Goal: Transaction & Acquisition: Purchase product/service

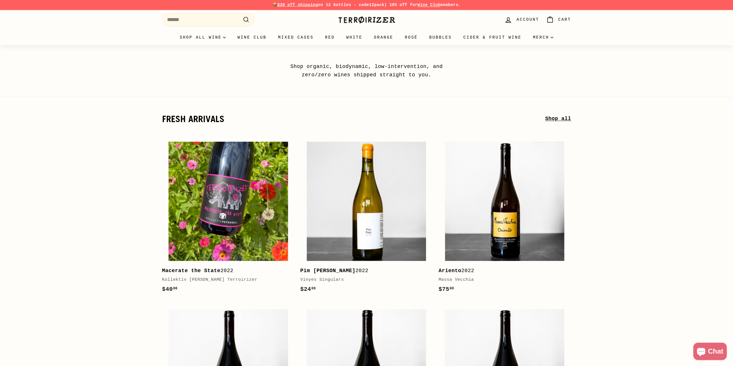
click at [535, 20] on span "Account" at bounding box center [527, 19] width 22 height 6
click at [437, 35] on link "Bubbles" at bounding box center [440, 38] width 34 height 16
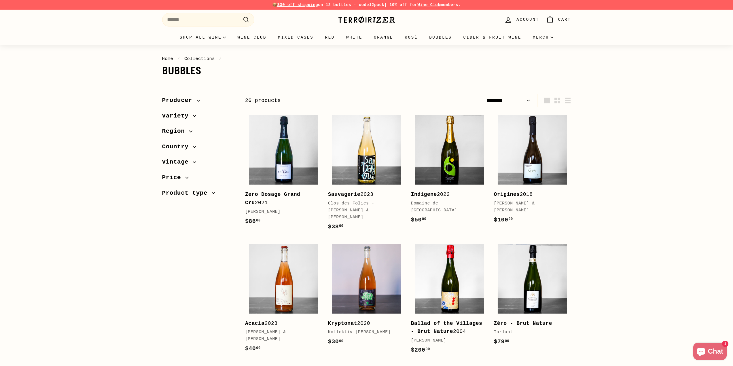
select select "******"
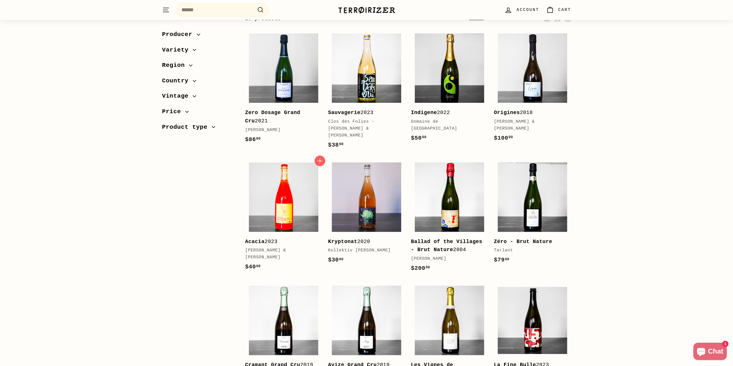
scroll to position [86, 0]
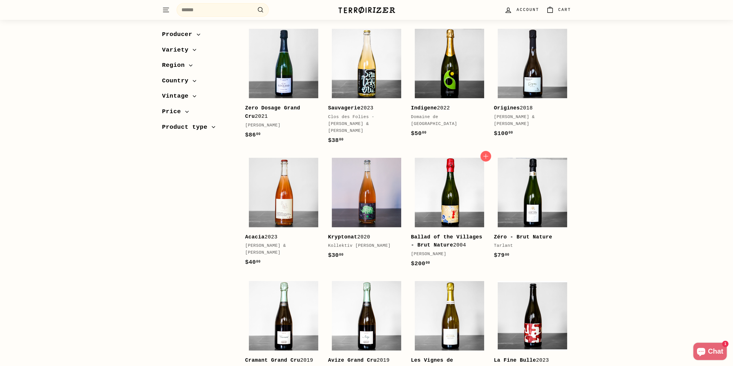
click at [434, 251] on div "[PERSON_NAME]" at bounding box center [446, 254] width 71 height 7
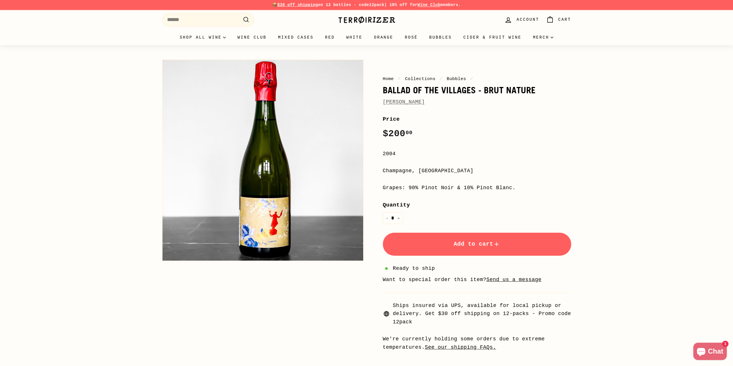
click at [390, 101] on link "[PERSON_NAME]" at bounding box center [404, 102] width 42 height 6
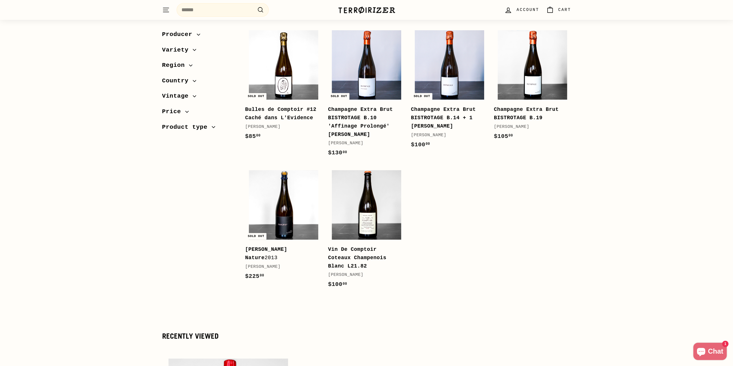
scroll to position [221, 0]
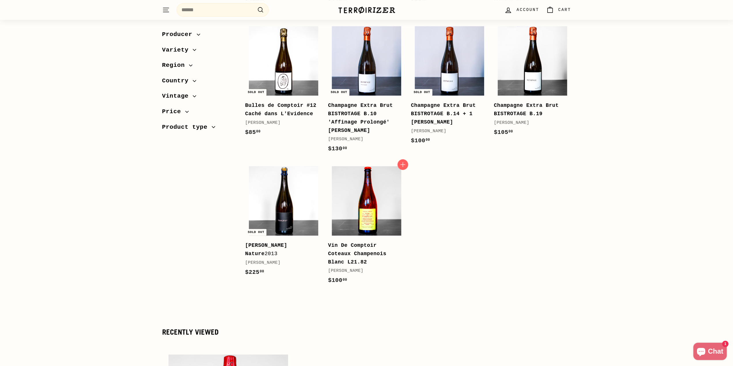
click at [387, 218] on img at bounding box center [366, 200] width 69 height 69
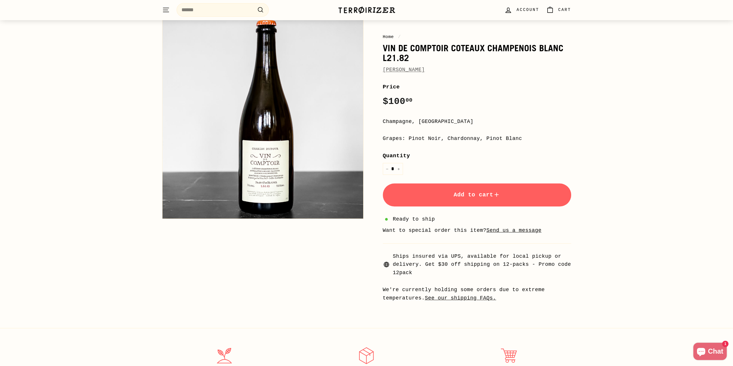
scroll to position [48, 0]
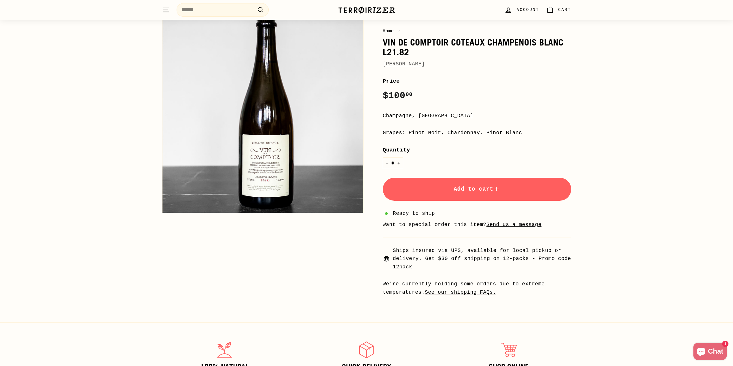
click at [465, 293] on link "See our shipping FAQs." at bounding box center [460, 292] width 71 height 6
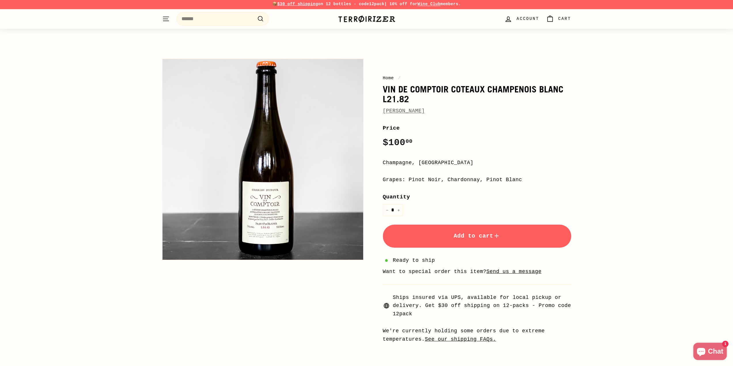
scroll to position [0, 0]
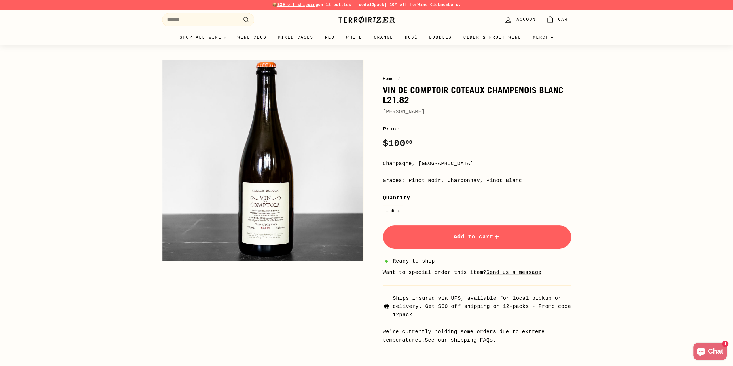
click at [467, 235] on span "Add to cart" at bounding box center [477, 237] width 47 height 7
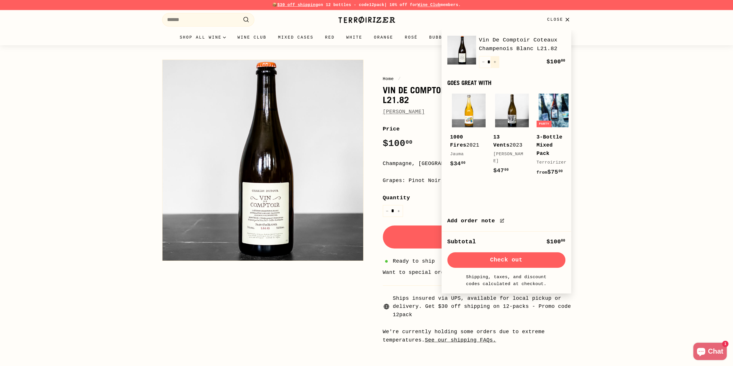
click at [497, 64] on button "+" at bounding box center [495, 62] width 9 height 12
type input "*"
click at [497, 64] on div "Quantity * − + Remove" at bounding box center [489, 62] width 20 height 12
click at [635, 133] on div "Home / Vin De Comptoir Coteaux Champenois Blanc L21.82 Charles Dufour Home / Vi…" at bounding box center [366, 199] width 733 height 308
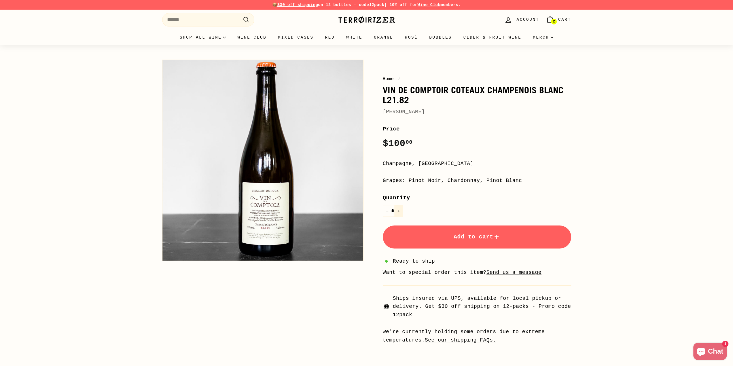
click at [401, 208] on button "+" at bounding box center [398, 211] width 9 height 12
click at [401, 211] on button "+" at bounding box center [398, 211] width 9 height 12
click at [394, 209] on input "*" at bounding box center [393, 211] width 20 height 12
click at [386, 210] on icon "Reduce item quantity by one" at bounding box center [387, 211] width 3 height 3
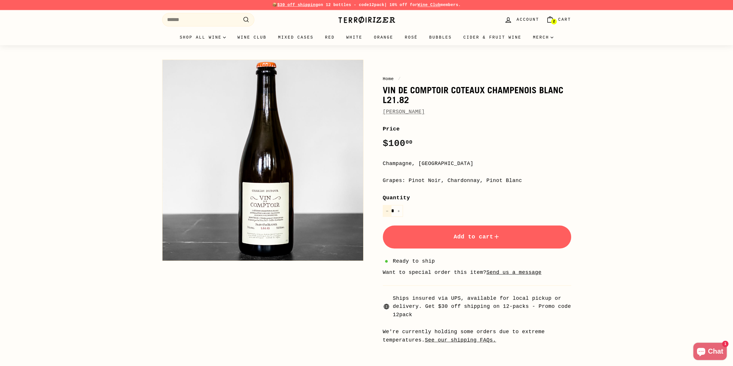
click at [387, 210] on icon "Reduce item quantity by one" at bounding box center [387, 211] width 3 height 3
type input "*"
click at [387, 210] on icon "Reduce item quantity by one" at bounding box center [387, 211] width 3 height 3
click at [554, 14] on link "2 Cart" at bounding box center [559, 19] width 32 height 17
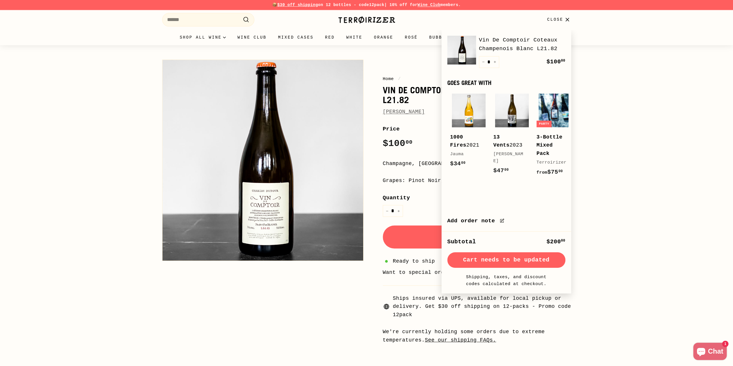
click at [495, 65] on button "+" at bounding box center [495, 62] width 9 height 12
type input "*"
click at [602, 87] on div "Home / Vin De Comptoir Coteaux Champenois Blanc L21.82 Charles Dufour Home / Vi…" at bounding box center [366, 199] width 733 height 308
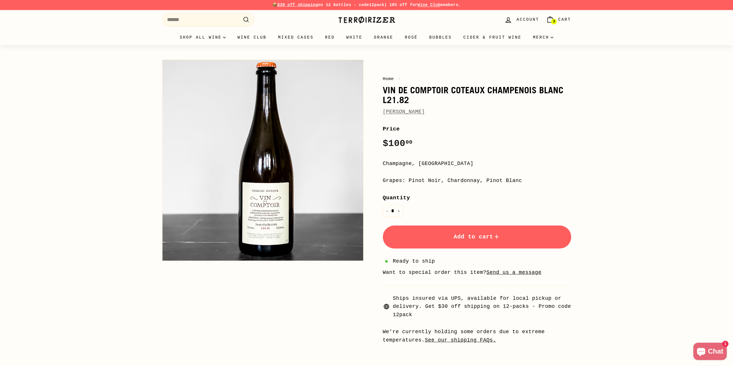
click at [406, 115] on span "[PERSON_NAME]" at bounding box center [404, 112] width 42 height 8
click at [408, 113] on link "[PERSON_NAME]" at bounding box center [404, 112] width 42 height 6
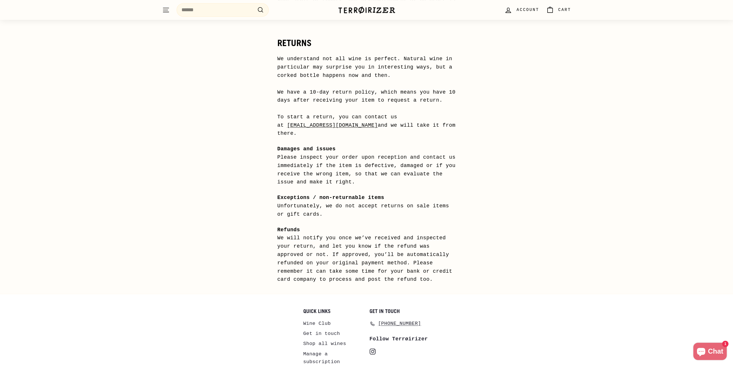
scroll to position [403, 0]
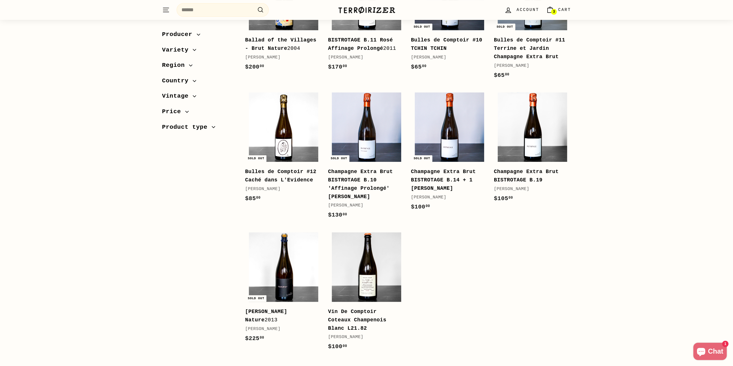
scroll to position [154, 0]
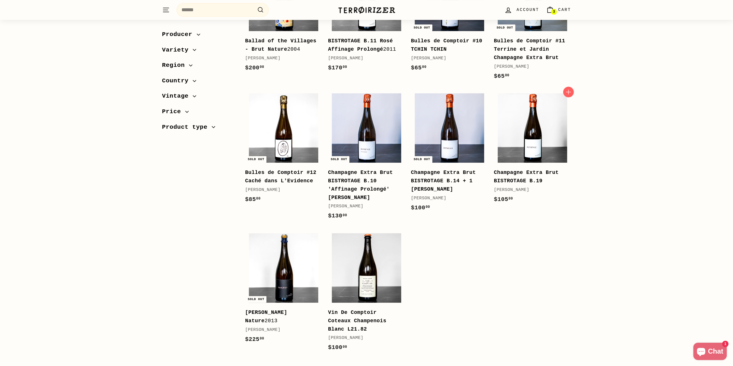
click at [518, 175] on b "Champagne Extra Brut BISTROTAGE B.19" at bounding box center [526, 177] width 65 height 14
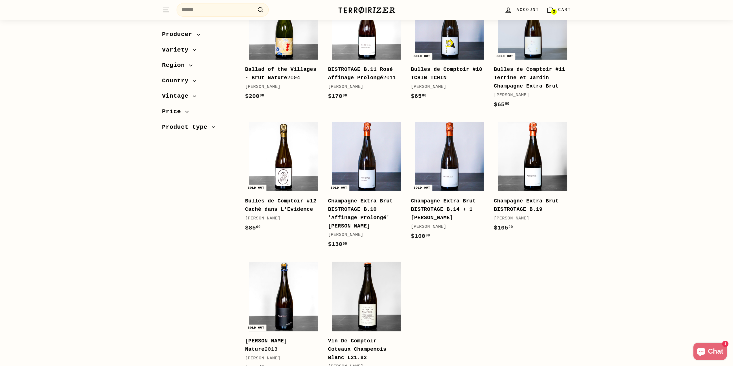
scroll to position [125, 0]
click at [284, 207] on b "Bulles de Comptoir #12 Caché dans L'Evidence" at bounding box center [280, 205] width 71 height 14
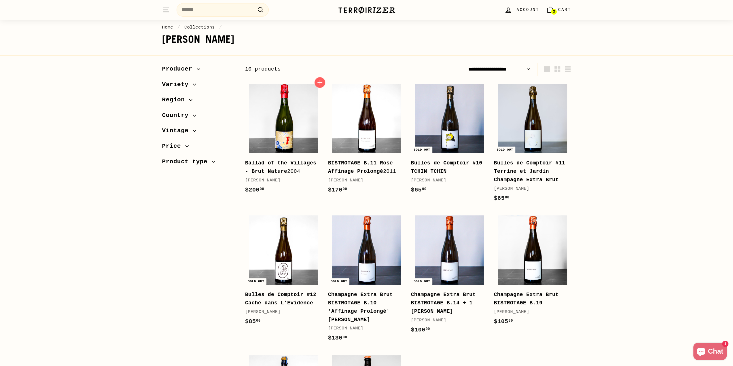
scroll to position [29, 0]
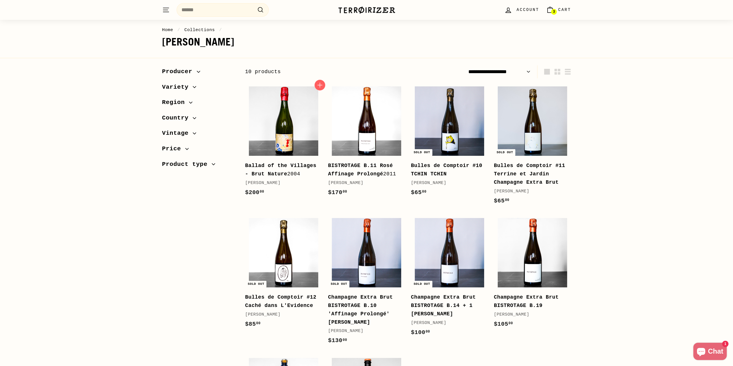
click at [275, 168] on b "Ballad of the Villages - Brut Nature" at bounding box center [280, 170] width 71 height 14
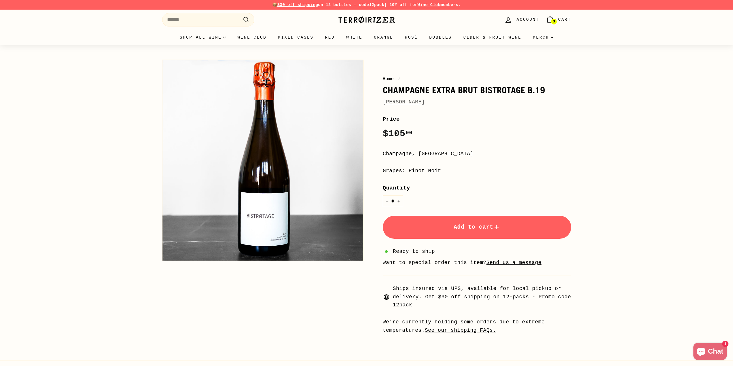
click at [472, 221] on button "Add to cart" at bounding box center [477, 227] width 188 height 23
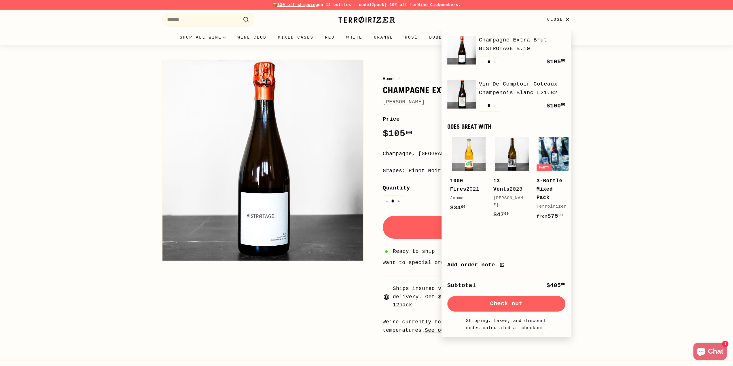
click at [648, 156] on div "Home / Champagne Extra Brut BISTROTAGE B.19 [PERSON_NAME] Home / Champagne Extr…" at bounding box center [366, 194] width 733 height 298
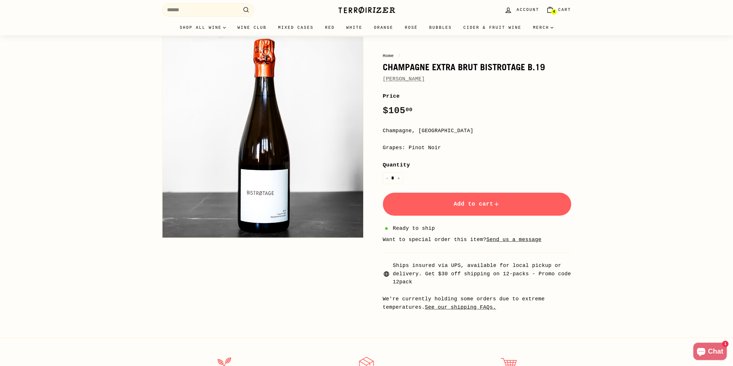
scroll to position [58, 0]
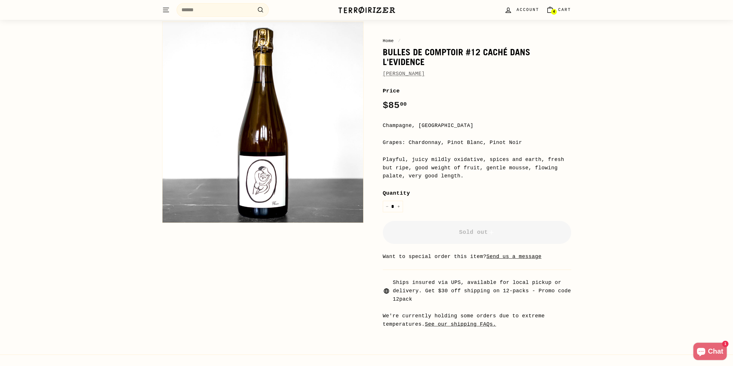
scroll to position [38, 0]
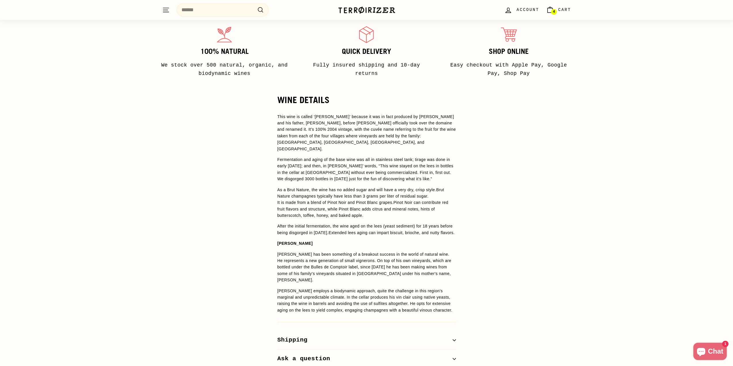
scroll to position [374, 0]
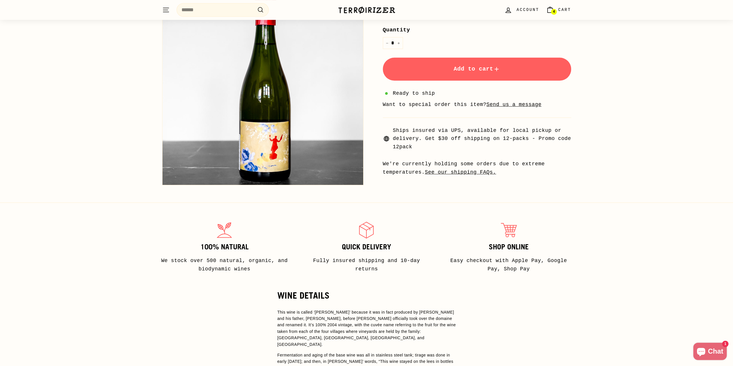
drag, startPoint x: 471, startPoint y: 245, endPoint x: 454, endPoint y: 135, distance: 111.6
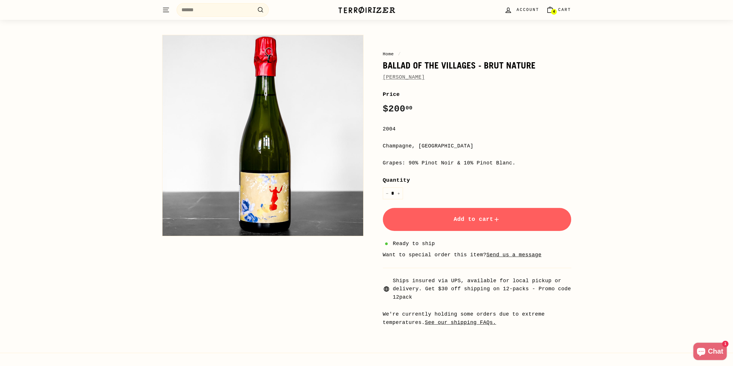
click at [466, 213] on button "Add to cart" at bounding box center [477, 219] width 188 height 23
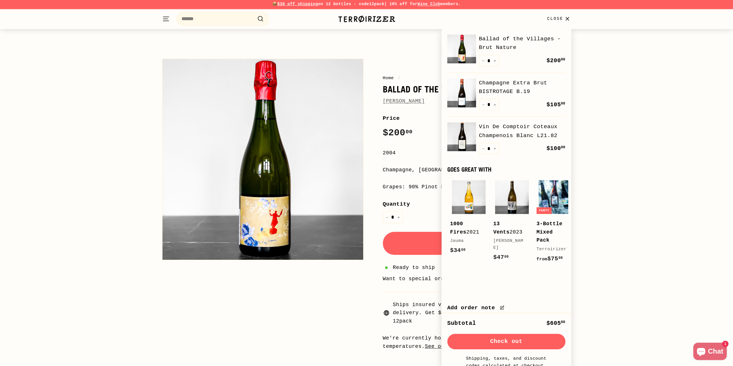
scroll to position [0, 0]
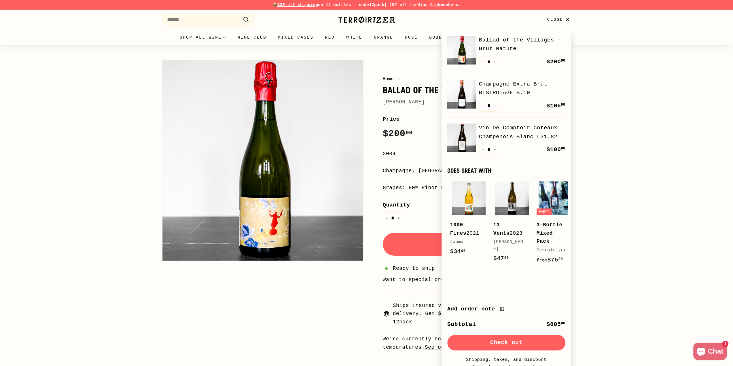
click at [619, 151] on div "Home / Ballad of the Villages - Brut Nature Charles Dufour Home / Ballad of the…" at bounding box center [366, 202] width 733 height 315
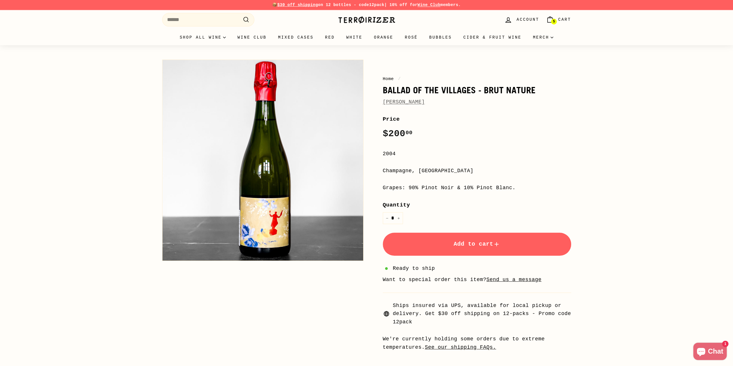
click at [566, 23] on span "Cart" at bounding box center [564, 19] width 13 height 6
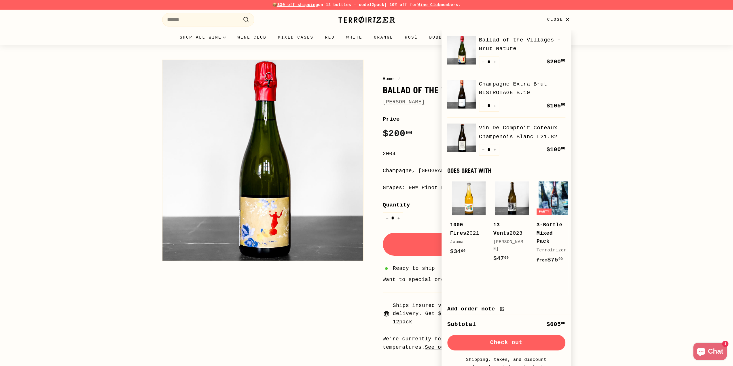
click at [649, 162] on div "Home / Ballad of the Villages - Brut Nature Charles Dufour Home / Ballad of the…" at bounding box center [366, 202] width 733 height 315
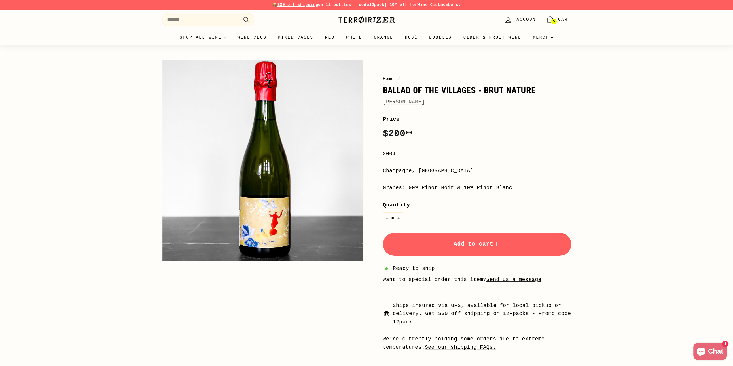
click at [404, 103] on link "[PERSON_NAME]" at bounding box center [404, 102] width 42 height 6
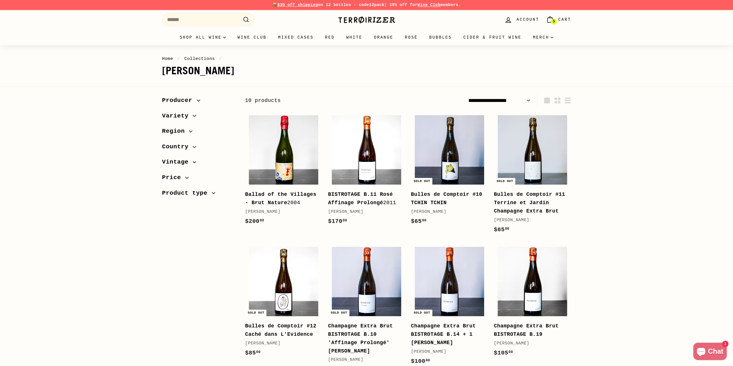
click at [430, 4] on link "Wine Club" at bounding box center [428, 5] width 23 height 5
click at [444, 40] on link "Bubbles" at bounding box center [440, 38] width 34 height 16
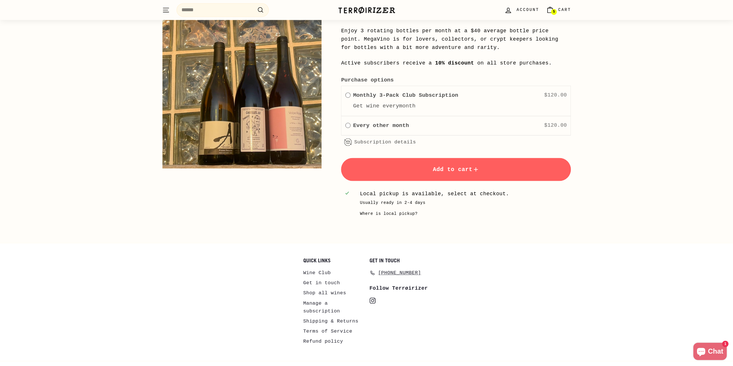
scroll to position [977, 0]
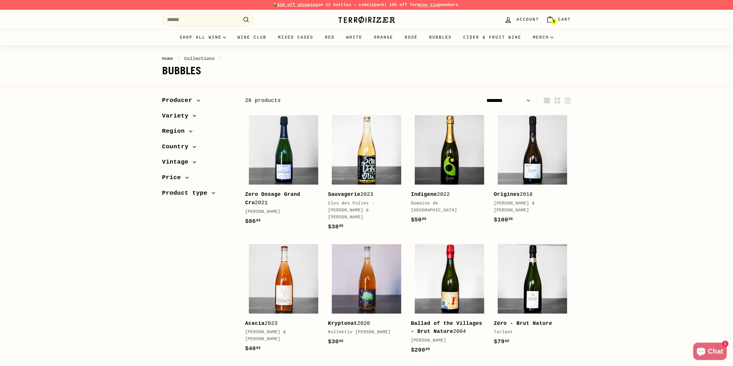
select select "******"
click at [196, 113] on span "Variety" at bounding box center [199, 116] width 74 height 10
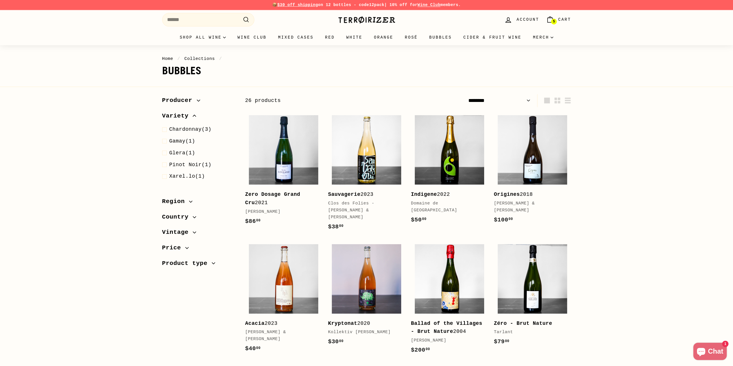
click at [195, 114] on span "Variety" at bounding box center [199, 116] width 74 height 10
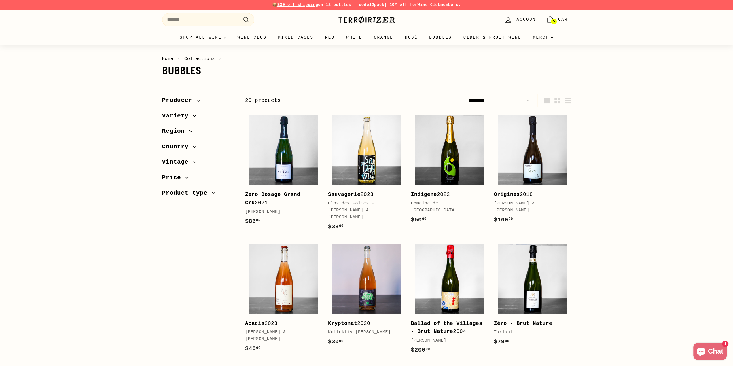
click at [188, 129] on span "Region" at bounding box center [199, 131] width 74 height 10
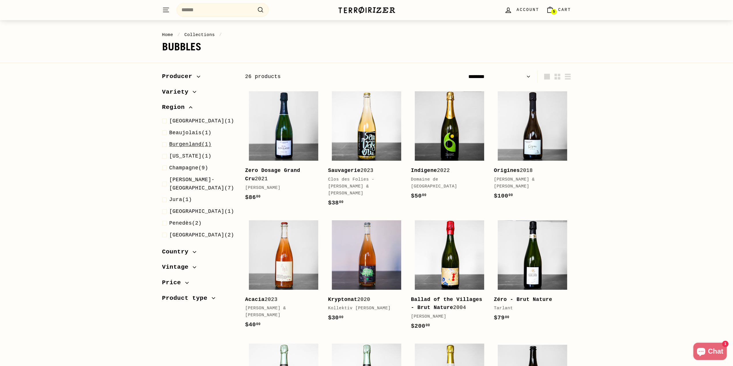
scroll to position [38, 0]
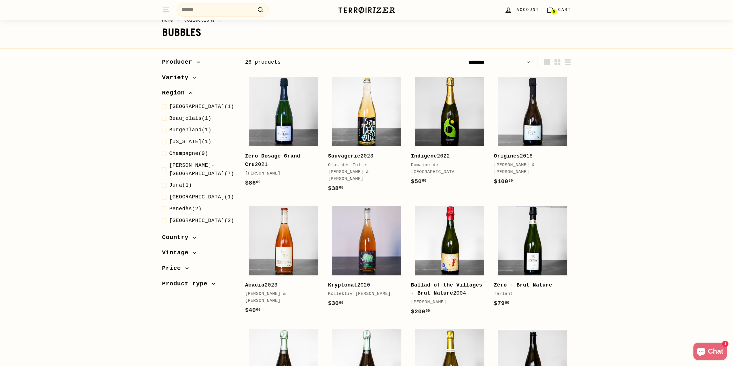
click at [190, 240] on span "Country" at bounding box center [177, 238] width 31 height 10
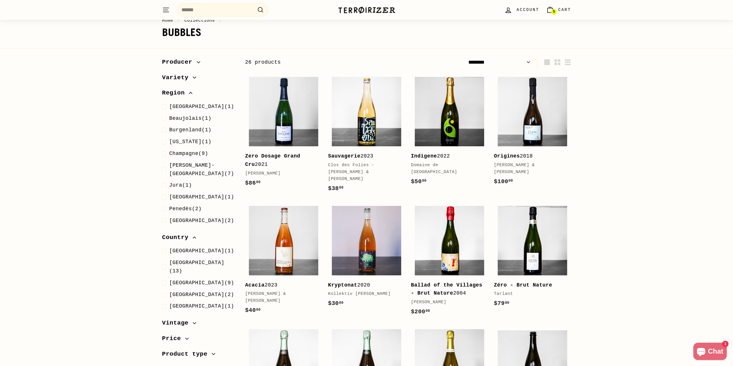
click at [188, 87] on button "Region" at bounding box center [199, 95] width 74 height 16
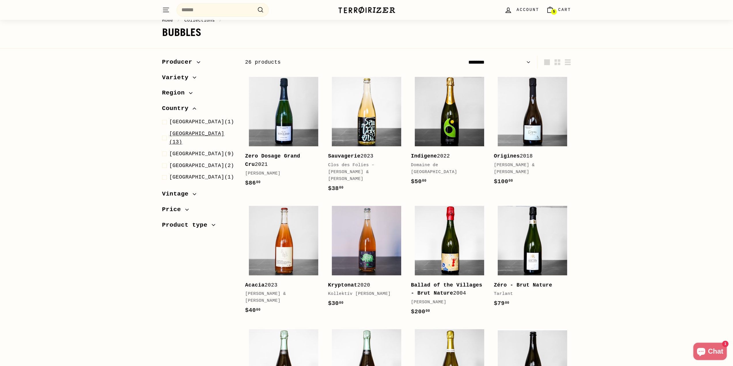
click at [194, 131] on span "France (13)" at bounding box center [202, 138] width 67 height 17
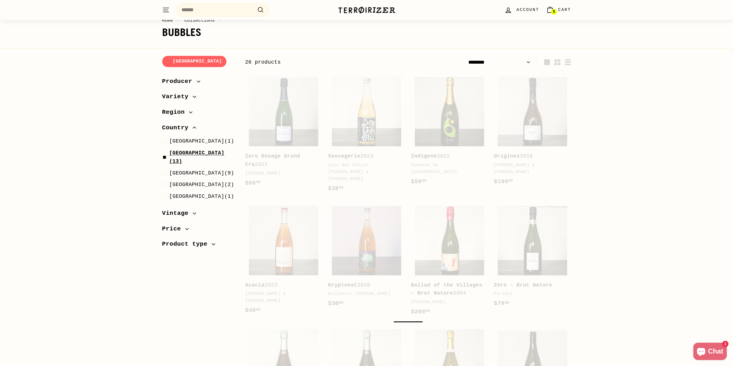
scroll to position [71, 0]
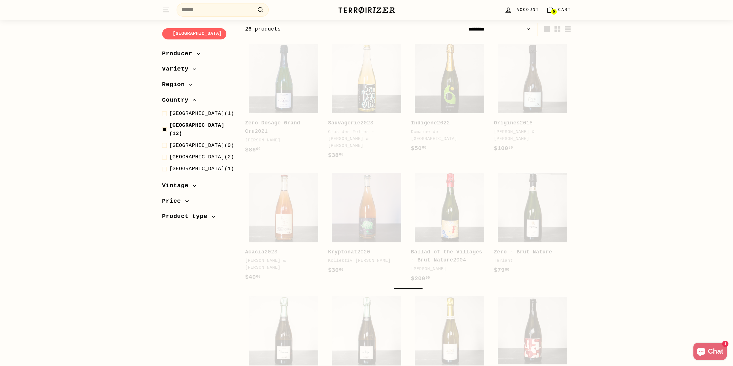
select select "******"
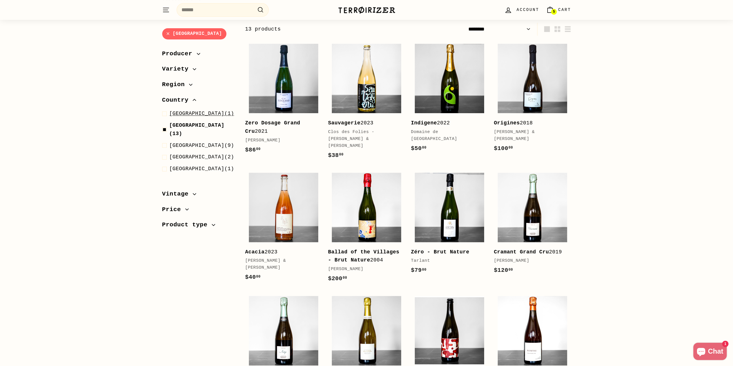
click at [193, 116] on span "Austria (1)" at bounding box center [201, 113] width 65 height 8
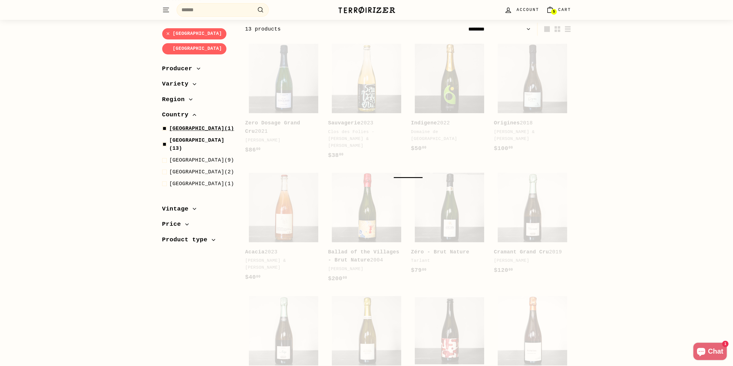
select select "******"
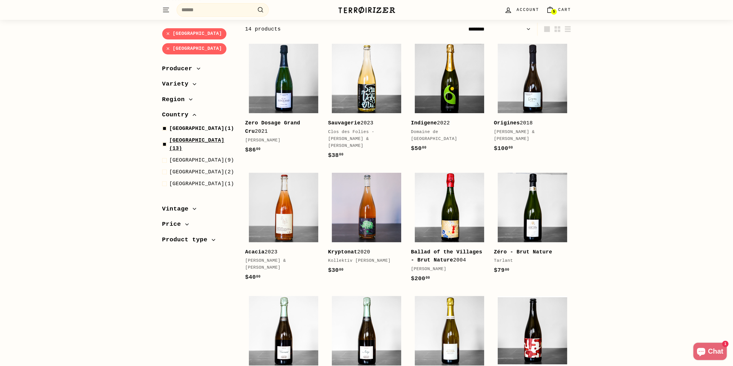
click at [188, 136] on span "France (13)" at bounding box center [202, 144] width 67 height 17
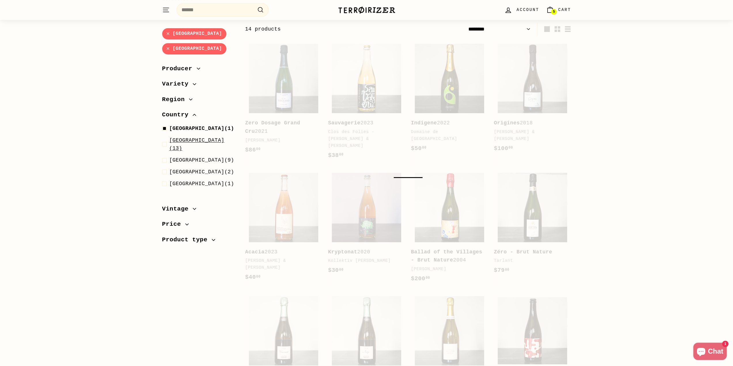
select select "******"
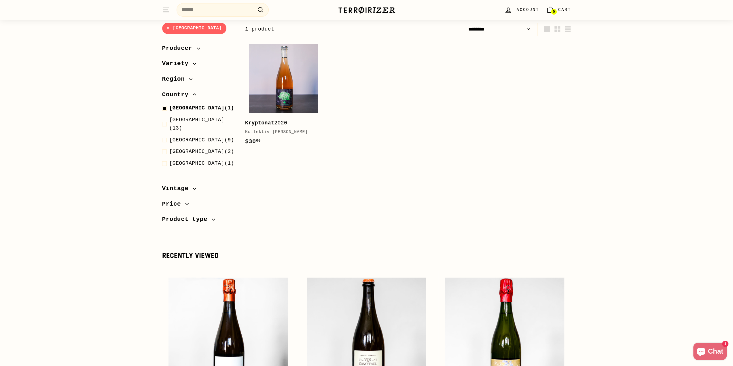
click at [192, 113] on ul "Austria (1) France (13) Italy (9) Spain (2)" at bounding box center [199, 136] width 74 height 64
click at [193, 117] on span "France (13)" at bounding box center [202, 124] width 67 height 17
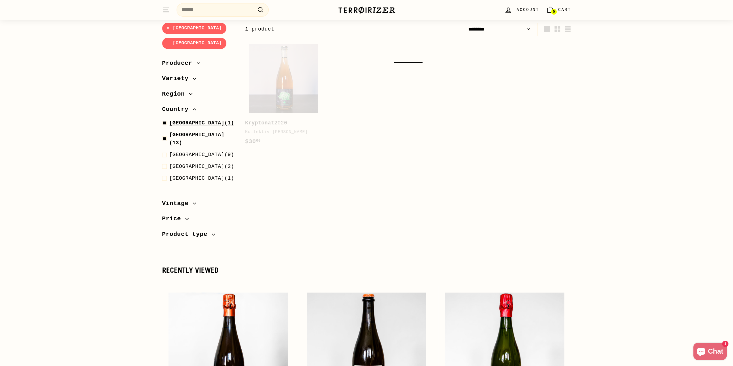
select select "******"
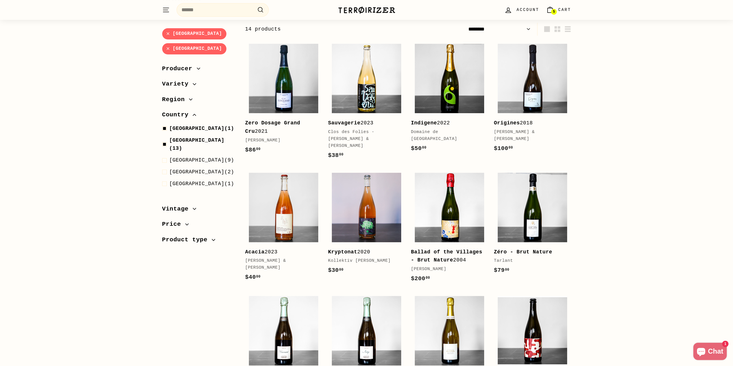
click at [195, 109] on button "Country" at bounding box center [199, 117] width 74 height 16
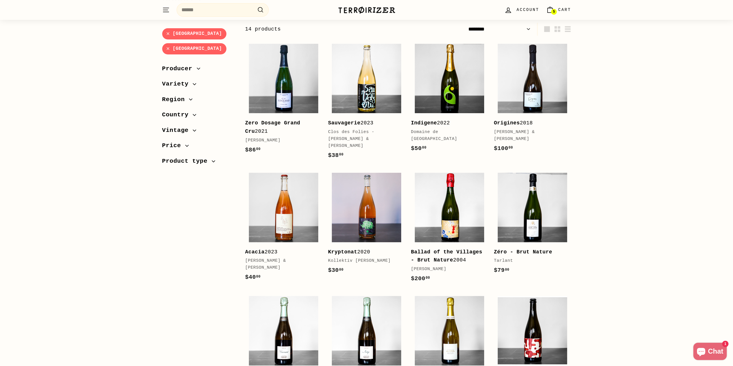
click at [193, 113] on icon "button" at bounding box center [194, 114] width 3 height 3
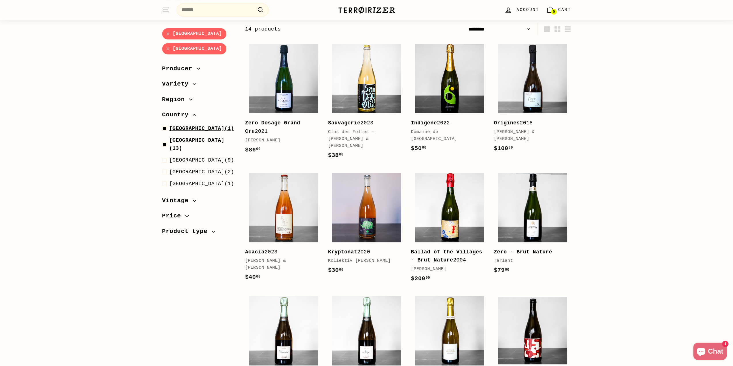
click at [191, 124] on span "Austria (1)" at bounding box center [201, 128] width 65 height 8
select select "******"
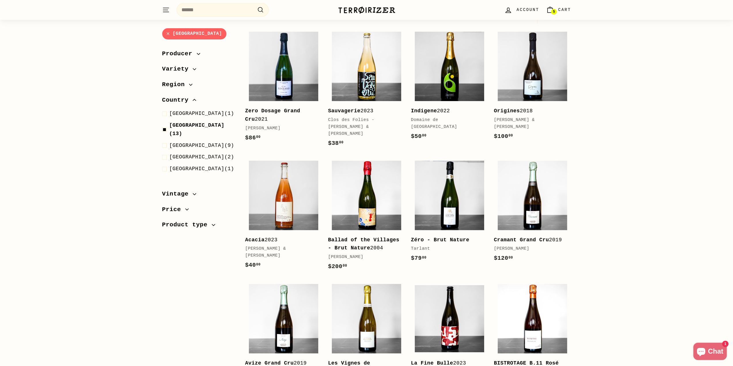
scroll to position [81, 0]
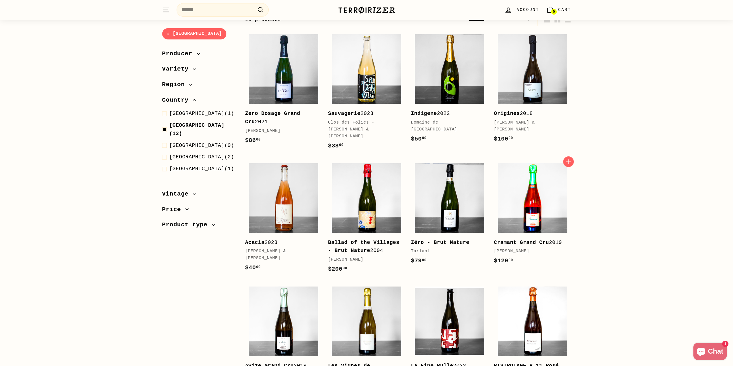
click at [532, 194] on img at bounding box center [532, 197] width 69 height 69
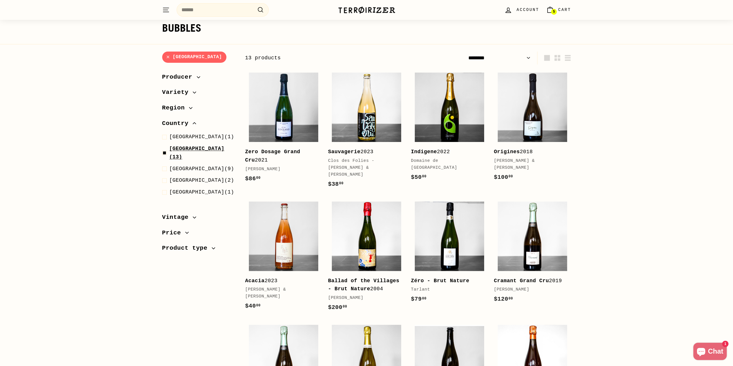
click at [168, 150] on span at bounding box center [165, 153] width 7 height 17
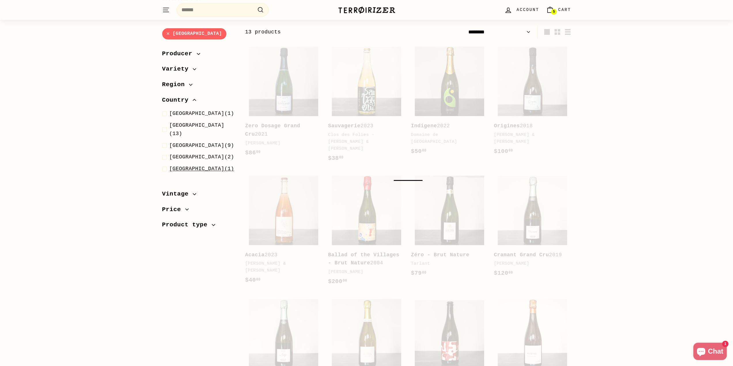
scroll to position [71, 0]
select select "******"
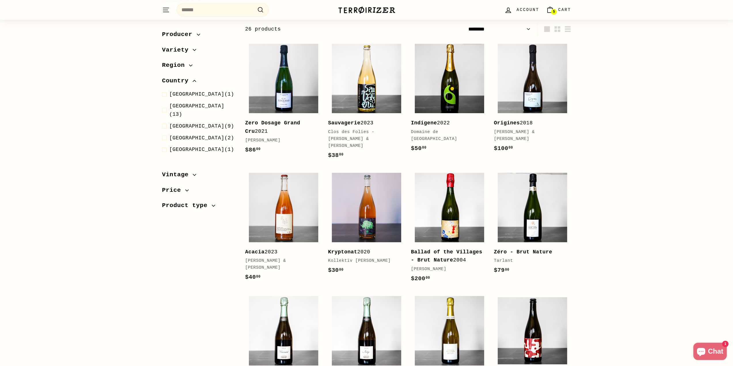
click at [190, 123] on ul "Austria (1) France (13) Italy (9) Spain (2)" at bounding box center [199, 122] width 74 height 64
click at [191, 122] on span "Italy (9)" at bounding box center [201, 126] width 65 height 8
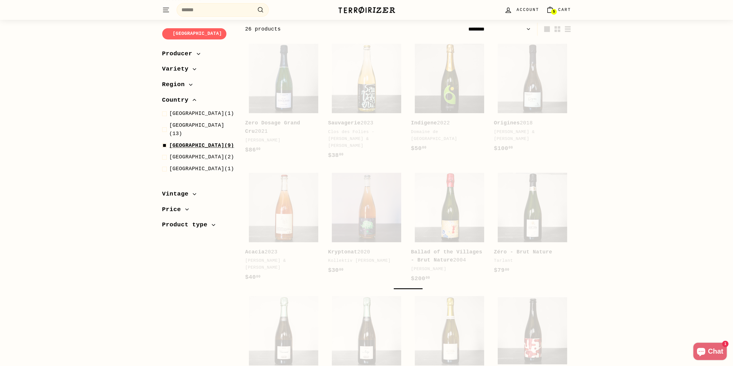
select select "******"
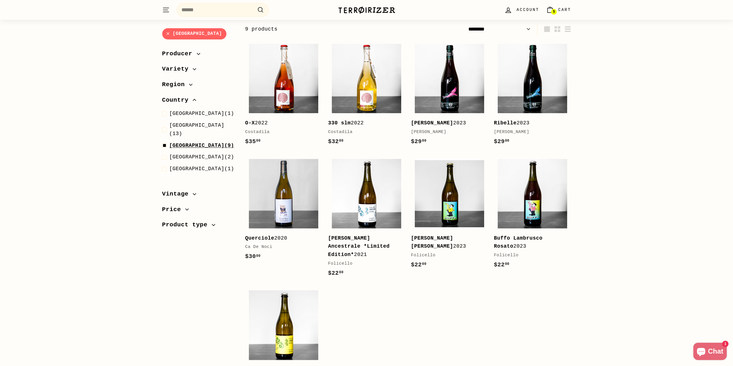
click at [171, 142] on span "[GEOGRAPHIC_DATA]" at bounding box center [196, 145] width 55 height 6
select select "******"
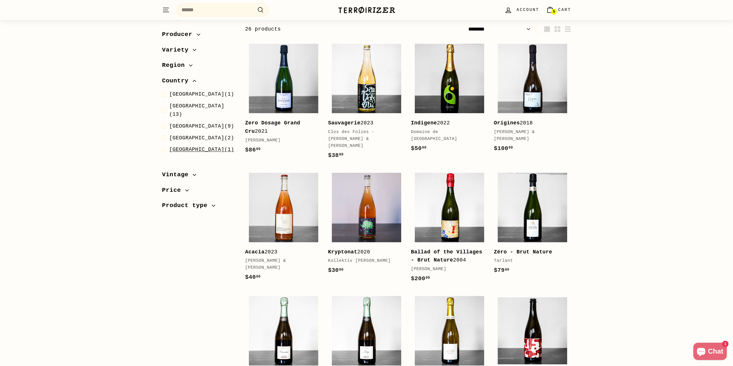
click at [177, 147] on span "USA" at bounding box center [196, 150] width 55 height 6
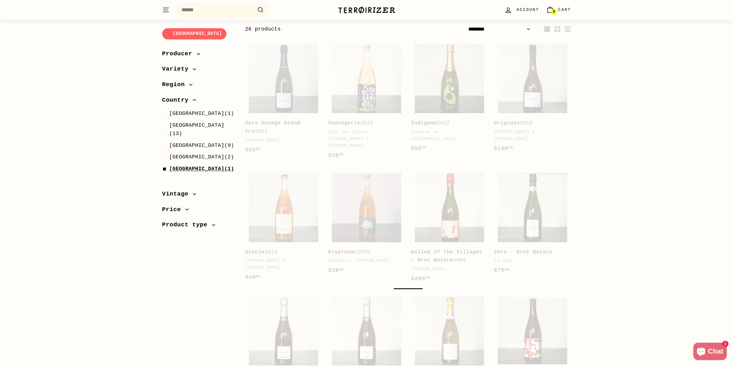
select select "******"
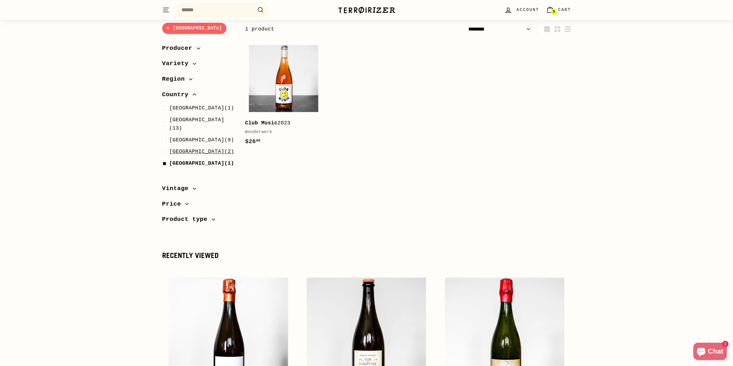
click at [183, 149] on span "[GEOGRAPHIC_DATA]" at bounding box center [196, 152] width 55 height 6
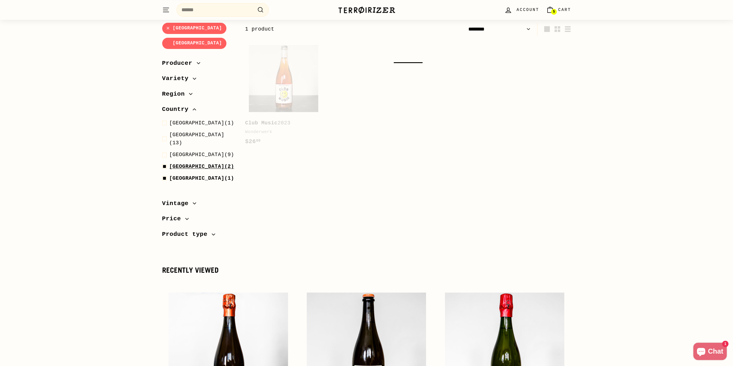
select select "******"
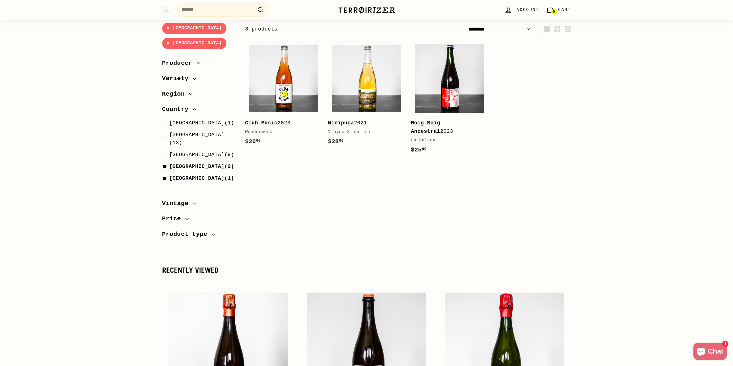
click at [179, 164] on span "[GEOGRAPHIC_DATA]" at bounding box center [196, 167] width 55 height 6
select select "******"
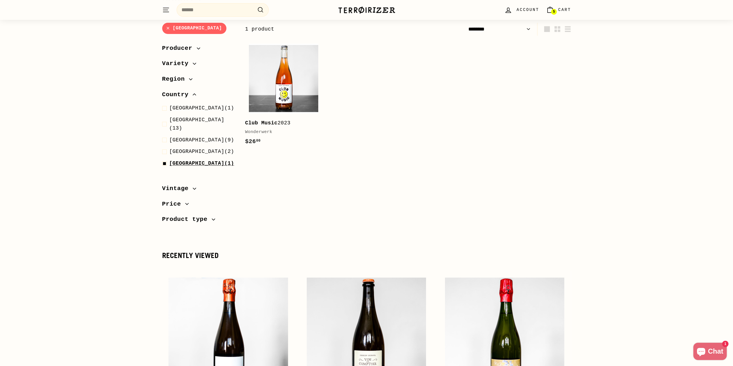
click at [183, 159] on span "USA (1)" at bounding box center [201, 163] width 65 height 8
select select "******"
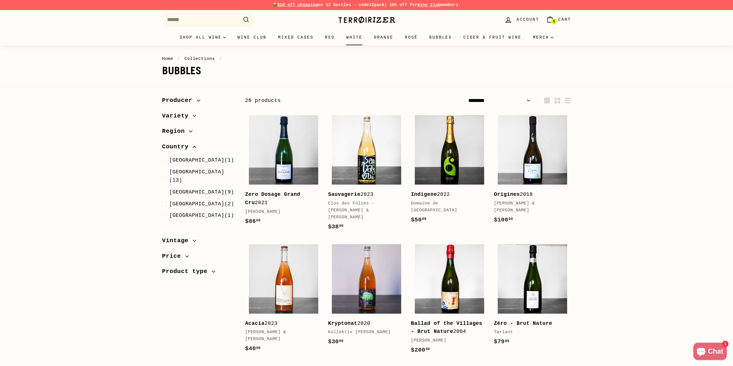
click at [357, 38] on link "White" at bounding box center [354, 38] width 28 height 16
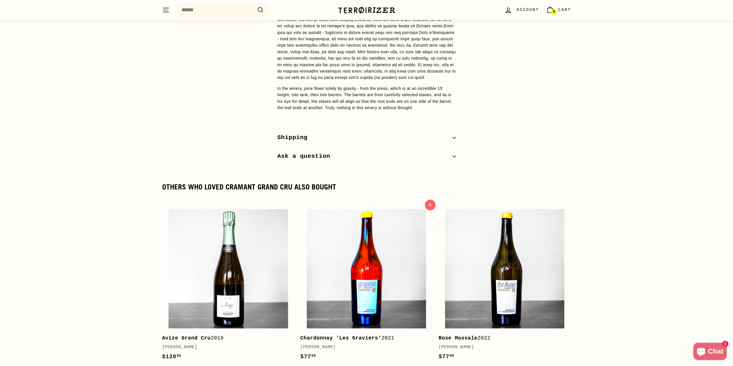
scroll to position [586, 0]
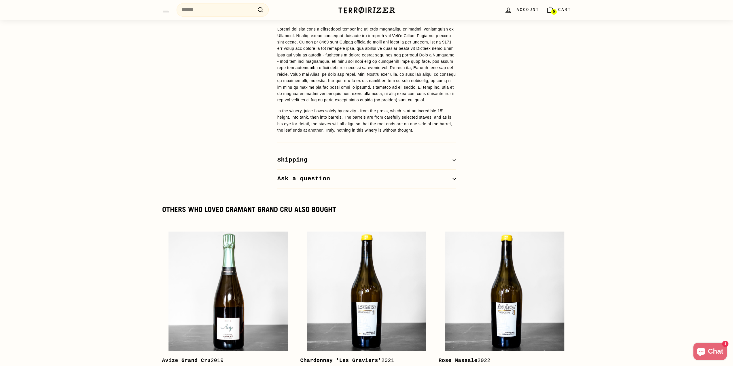
drag, startPoint x: 139, startPoint y: 268, endPoint x: 156, endPoint y: 229, distance: 41.6
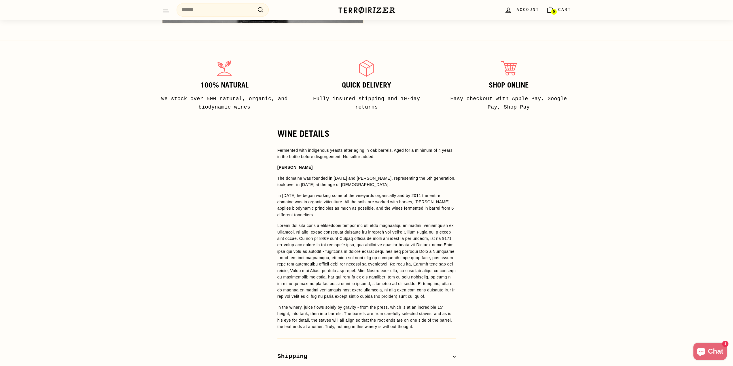
drag, startPoint x: 166, startPoint y: 166, endPoint x: 163, endPoint y: 168, distance: 3.5
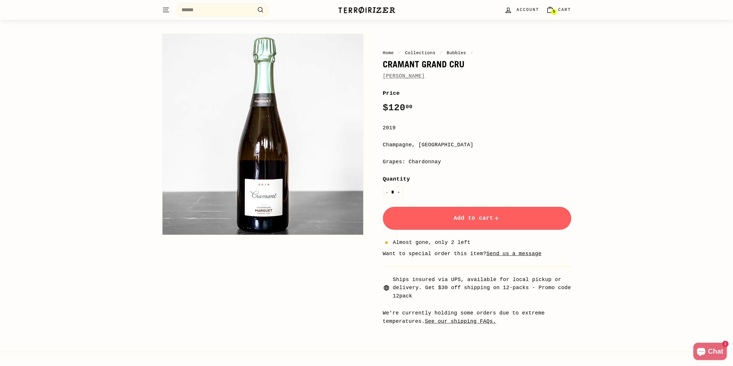
scroll to position [0, 0]
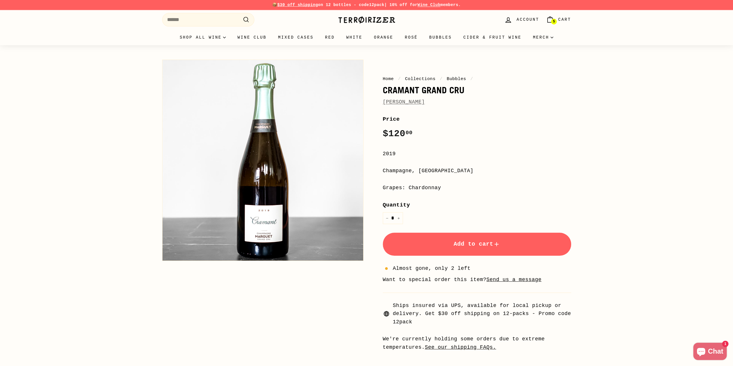
drag, startPoint x: 450, startPoint y: 168, endPoint x: 453, endPoint y: 163, distance: 5.4
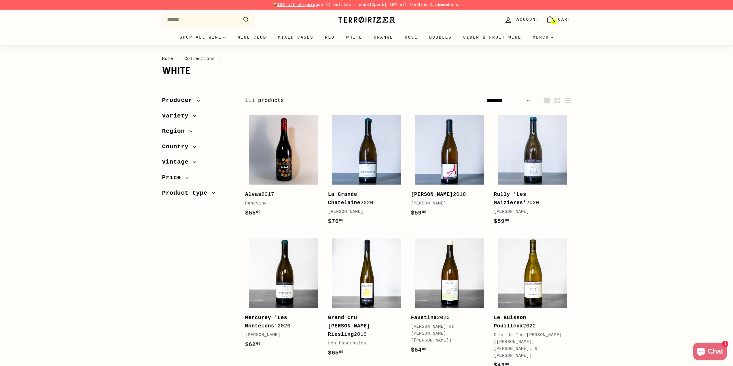
select select "******"
click at [184, 129] on span "Region" at bounding box center [175, 131] width 27 height 10
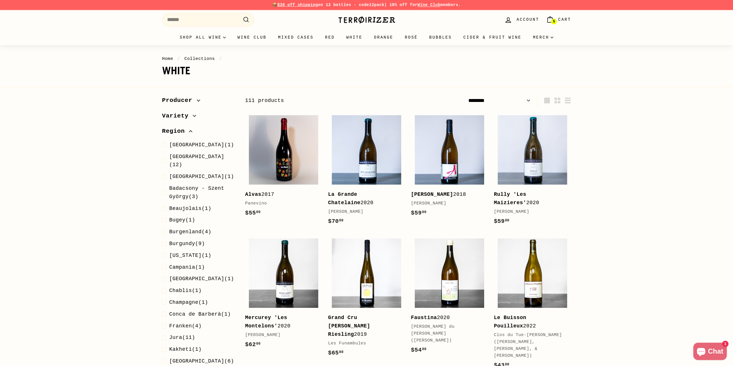
click at [189, 131] on icon "button" at bounding box center [190, 131] width 3 height 3
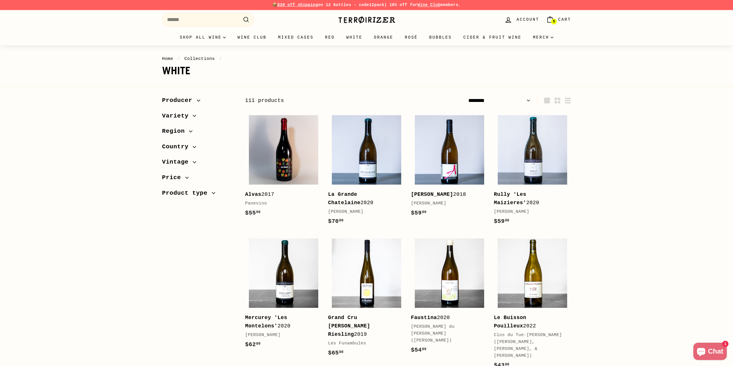
click at [188, 143] on span "Country" at bounding box center [177, 147] width 31 height 10
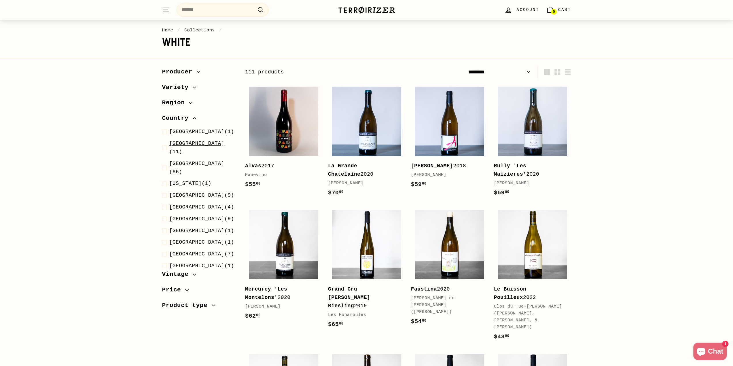
scroll to position [29, 0]
click at [192, 130] on span "Australia" at bounding box center [196, 131] width 55 height 6
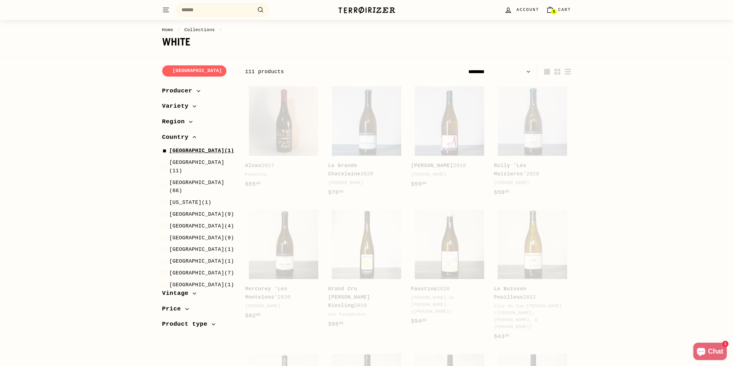
scroll to position [71, 0]
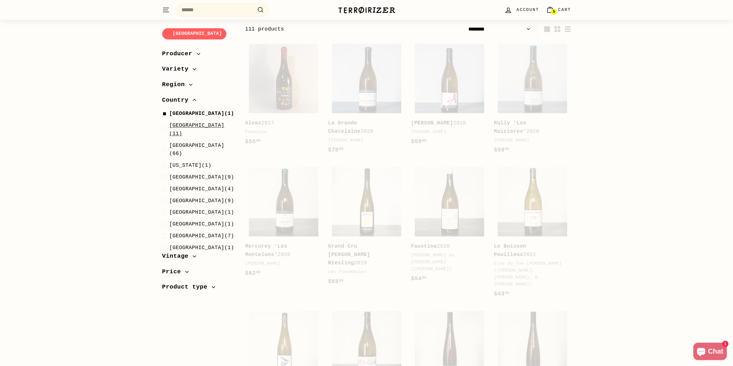
select select "******"
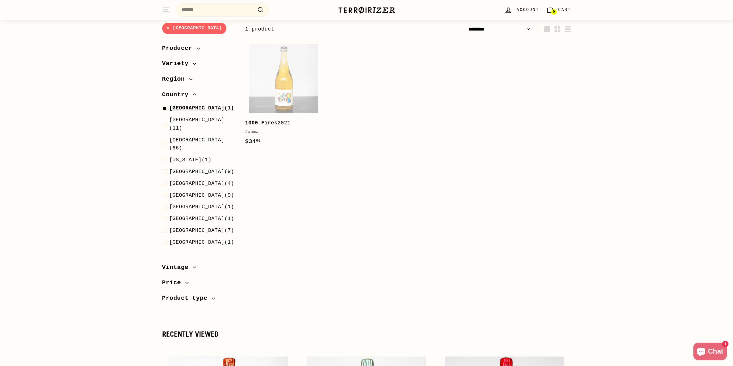
click at [189, 107] on span "Australia" at bounding box center [196, 108] width 55 height 6
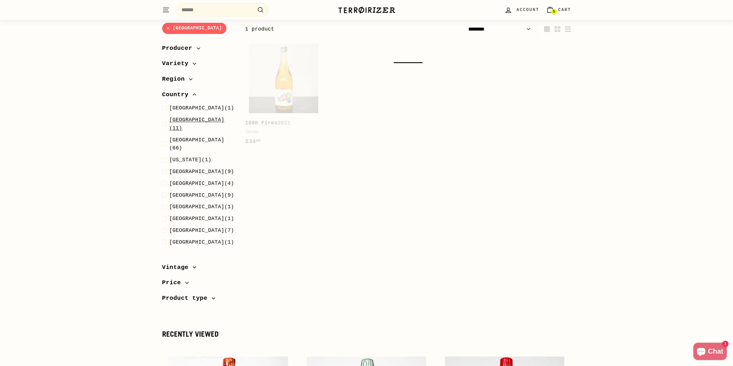
select select "******"
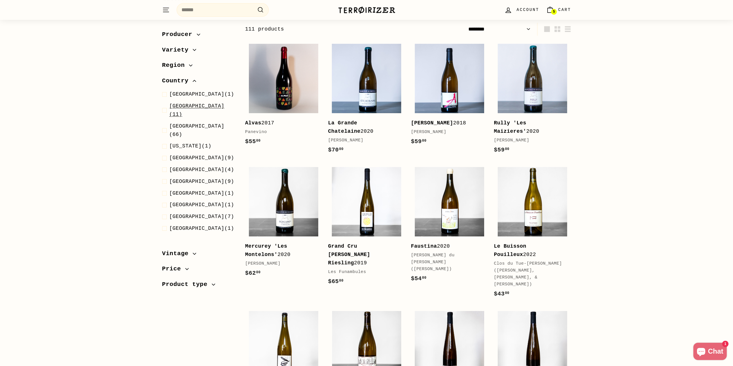
click at [192, 107] on span "Austria (11)" at bounding box center [202, 110] width 67 height 17
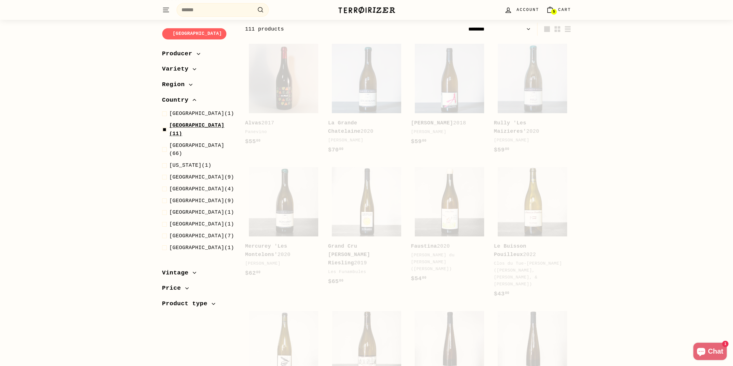
select select "******"
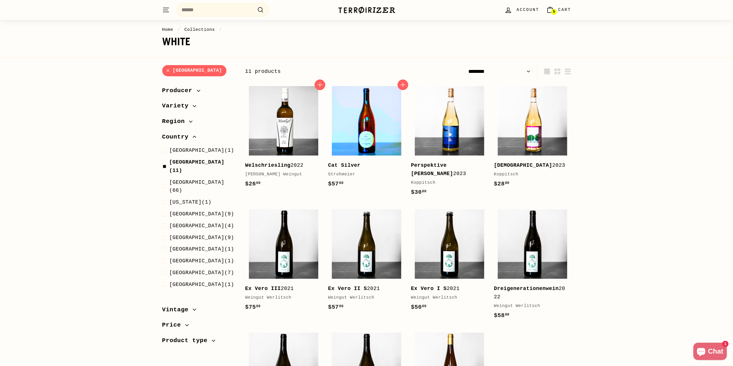
scroll to position [23, 0]
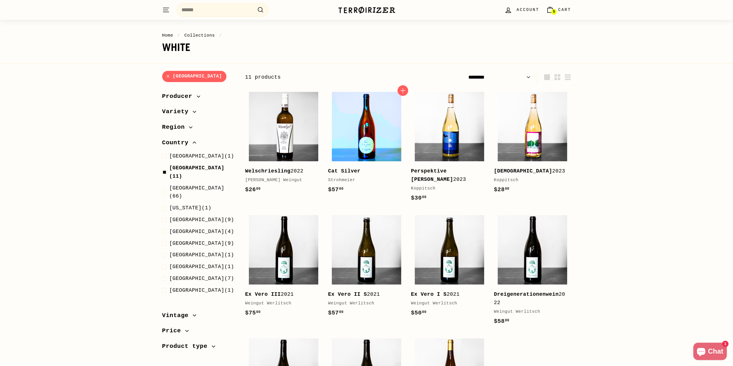
click at [374, 133] on img at bounding box center [366, 126] width 69 height 69
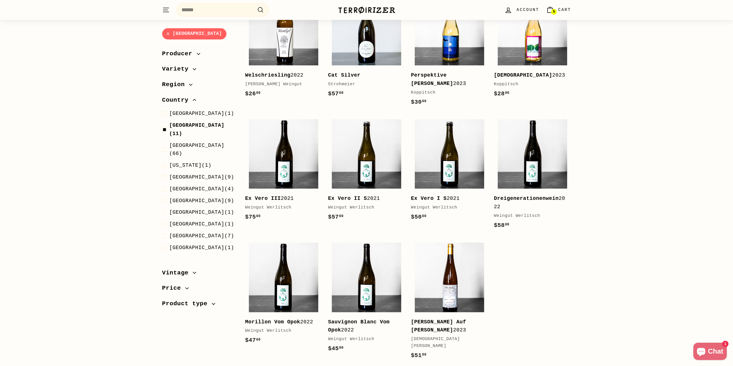
scroll to position [119, 0]
click at [172, 126] on span "Austria" at bounding box center [196, 125] width 55 height 6
select select "******"
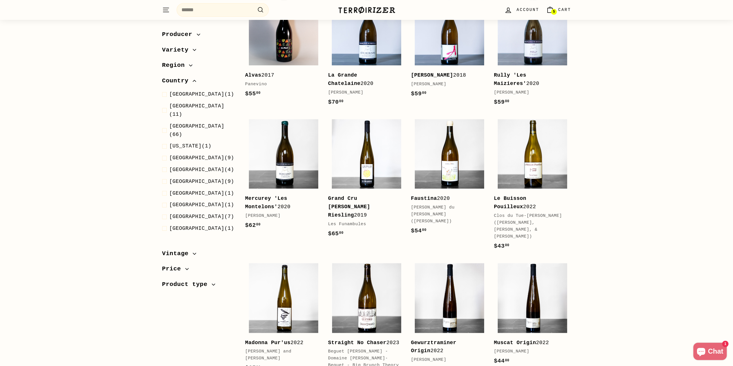
scroll to position [71, 0]
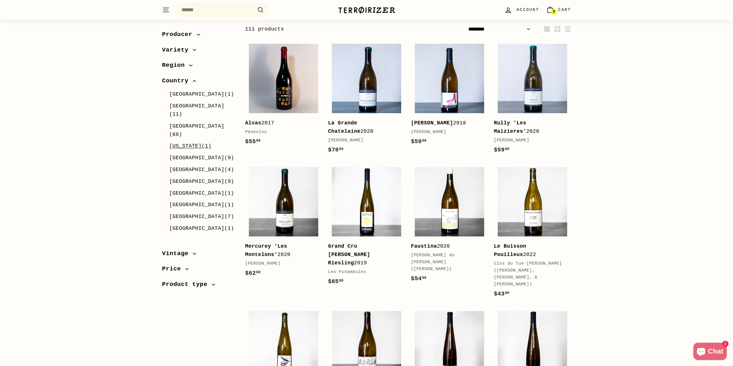
click at [188, 143] on span "Georgia" at bounding box center [185, 146] width 33 height 6
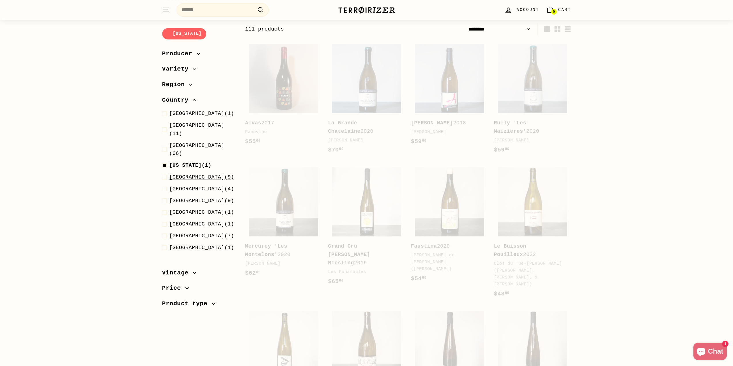
select select "******"
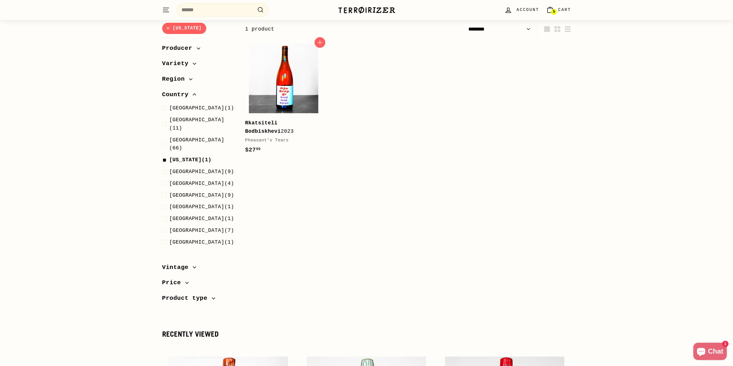
click at [305, 94] on img at bounding box center [283, 78] width 69 height 69
click at [191, 168] on span "Germany (9)" at bounding box center [201, 172] width 65 height 8
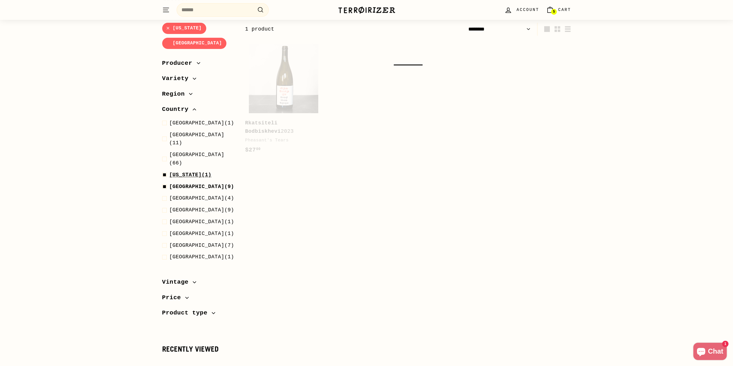
click at [189, 172] on span "Georgia" at bounding box center [185, 175] width 33 height 6
select select "******"
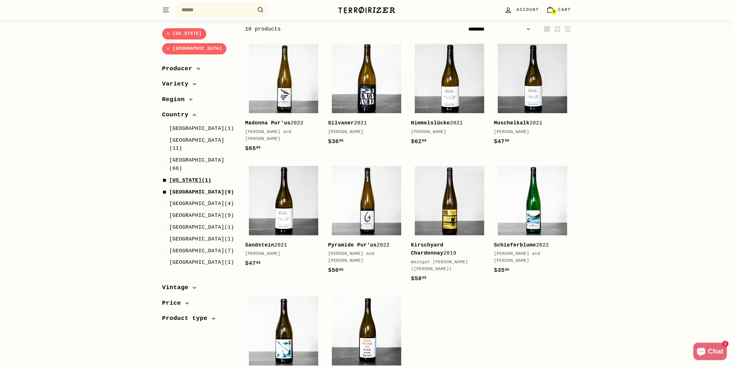
click at [180, 177] on span "Georgia" at bounding box center [185, 180] width 33 height 6
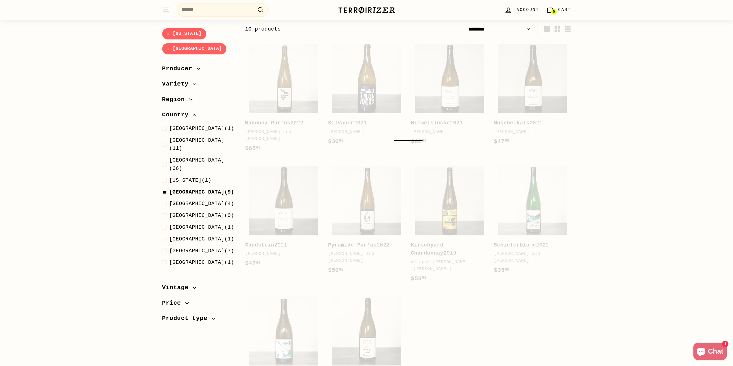
select select "******"
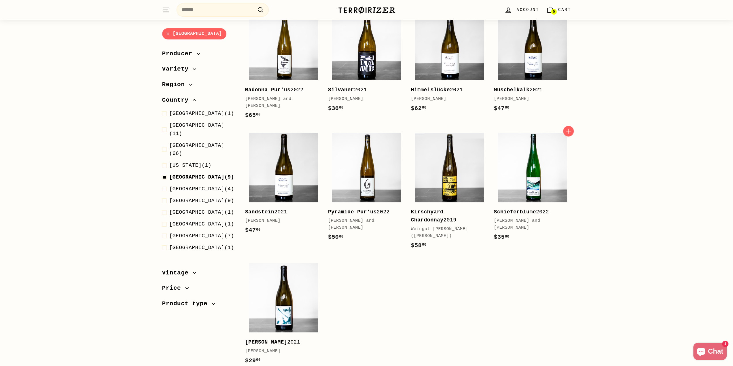
scroll to position [110, 0]
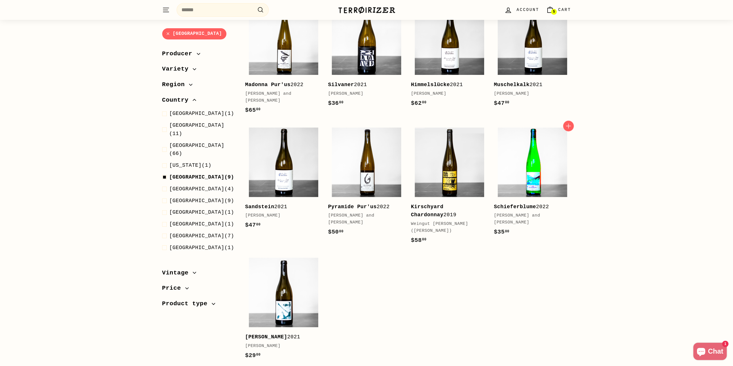
click at [521, 166] on img at bounding box center [532, 162] width 69 height 69
click at [179, 174] on span "Germany" at bounding box center [196, 177] width 55 height 6
select select "******"
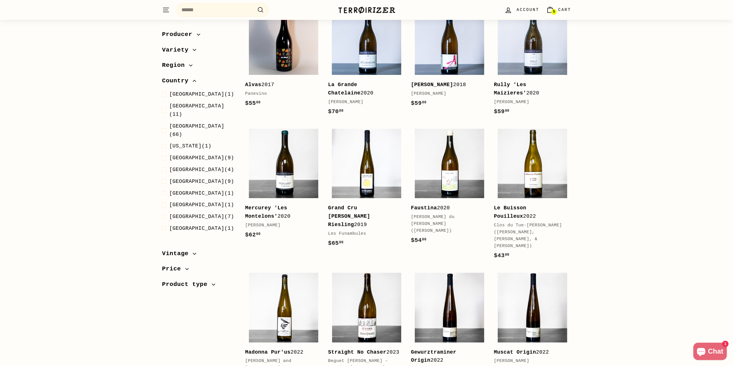
scroll to position [71, 0]
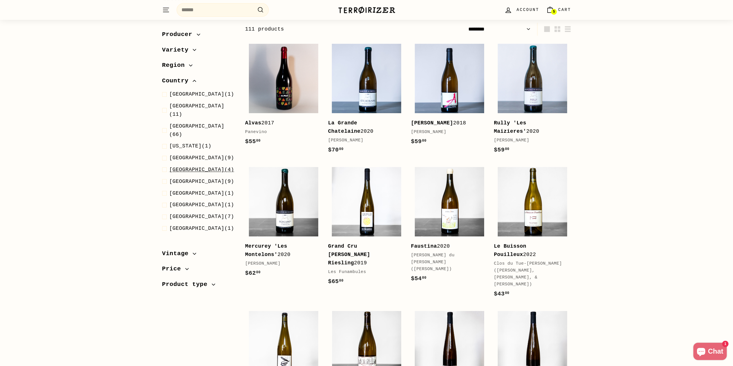
click at [186, 167] on span "Hungary" at bounding box center [196, 170] width 55 height 6
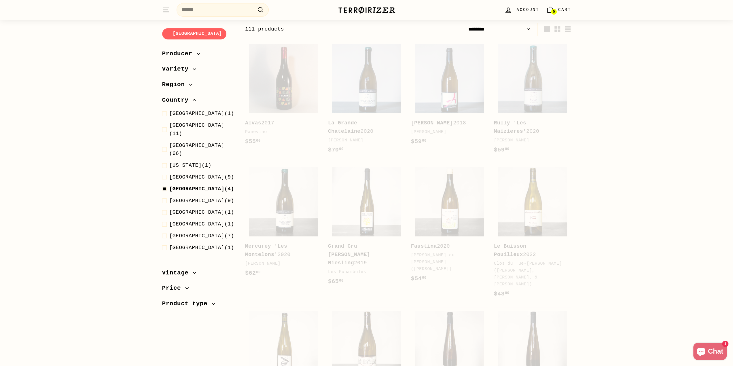
select select "******"
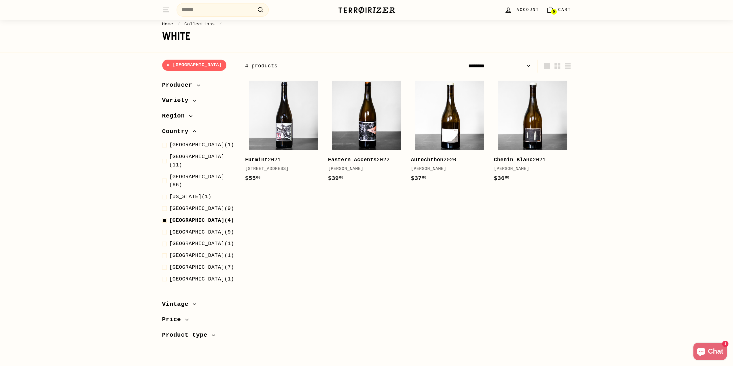
scroll to position [33, 0]
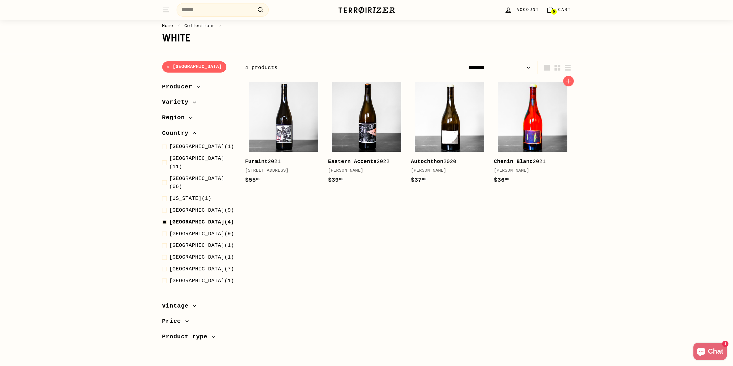
click at [536, 141] on img at bounding box center [532, 116] width 69 height 69
click at [176, 219] on span "[GEOGRAPHIC_DATA]" at bounding box center [196, 222] width 55 height 6
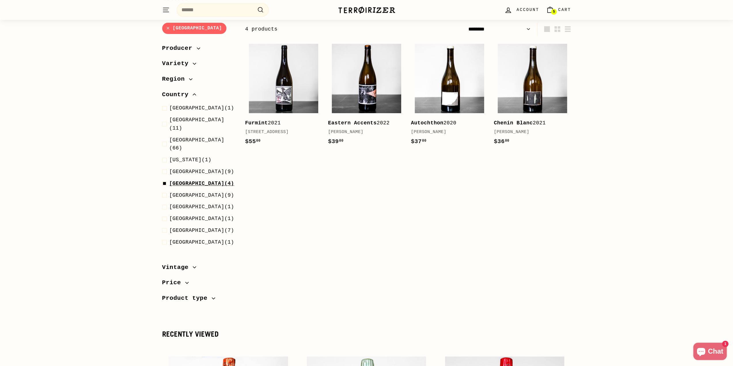
select select "******"
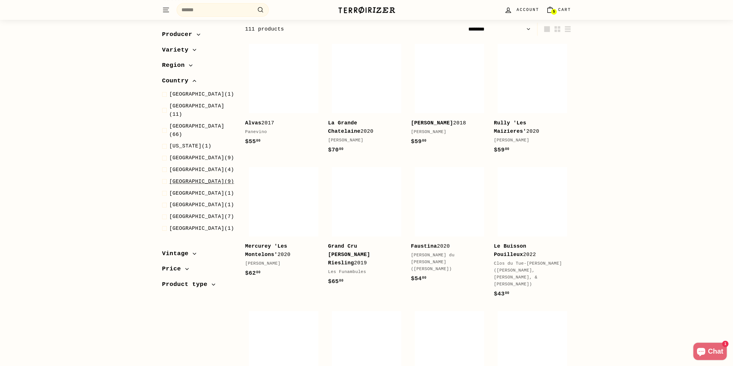
click at [189, 177] on span "Italy (9)" at bounding box center [201, 181] width 65 height 8
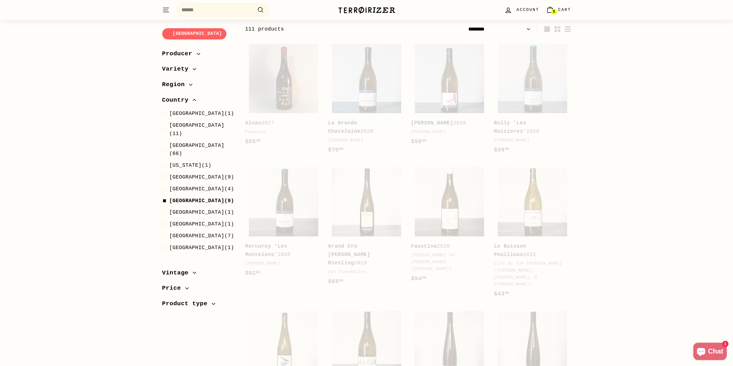
select select "******"
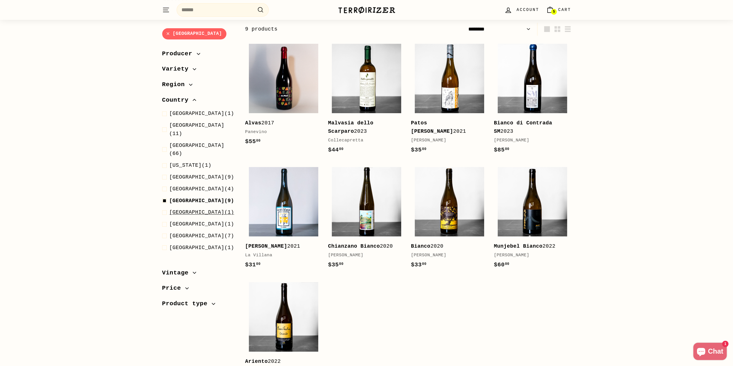
click at [184, 209] on span "Portugal" at bounding box center [196, 212] width 55 height 6
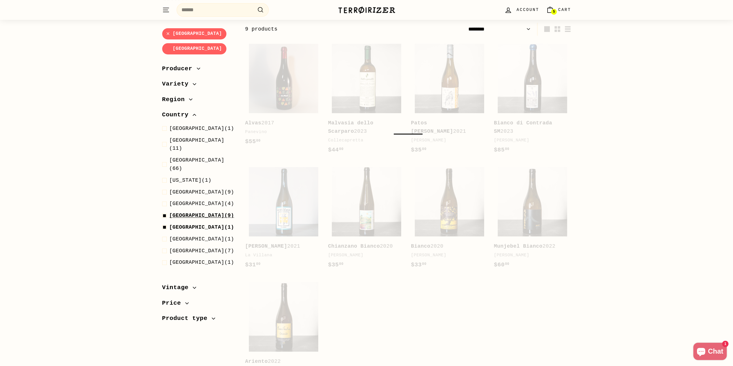
click at [186, 211] on span "Italy (9)" at bounding box center [201, 215] width 65 height 8
select select "******"
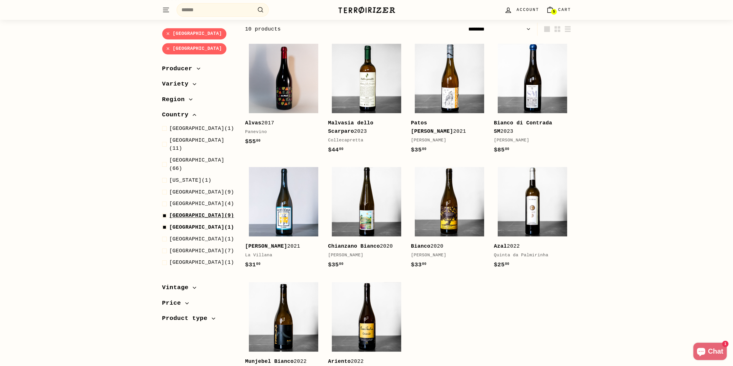
click at [192, 211] on span "Italy (9)" at bounding box center [201, 215] width 65 height 8
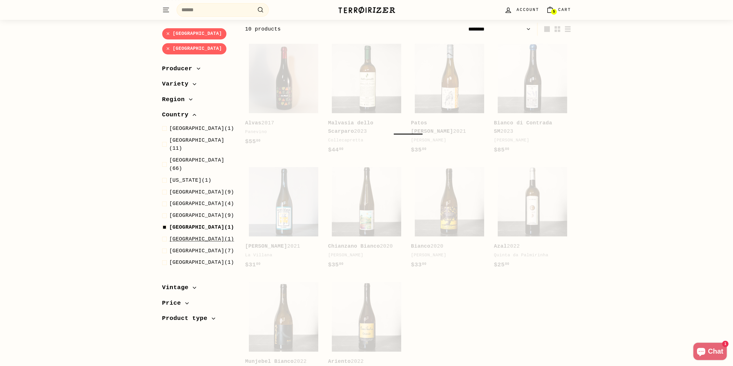
select select "******"
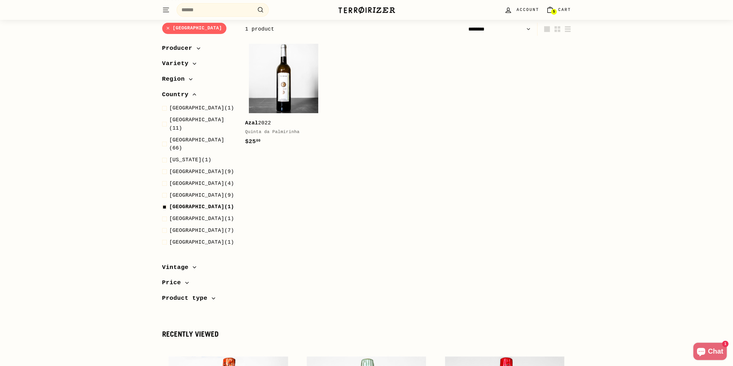
click at [191, 208] on ul "Australia (1) Austria (11) France (66) Georgia (1) Germany Hungary Italy Portug…" at bounding box center [199, 175] width 74 height 143
click at [192, 215] on span "Slovenia (1)" at bounding box center [201, 219] width 65 height 8
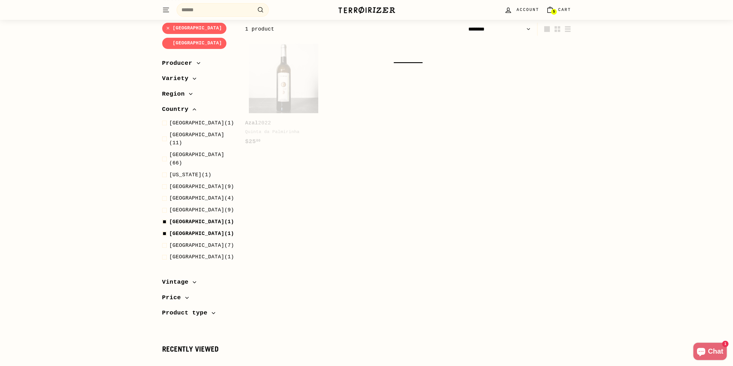
select select "******"
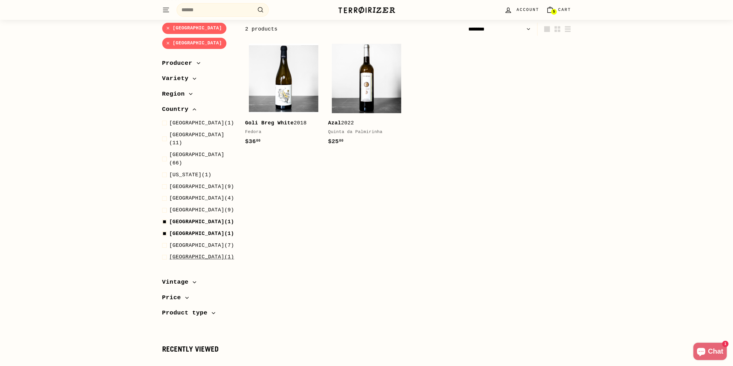
click at [177, 253] on span "USA (1)" at bounding box center [201, 257] width 65 height 8
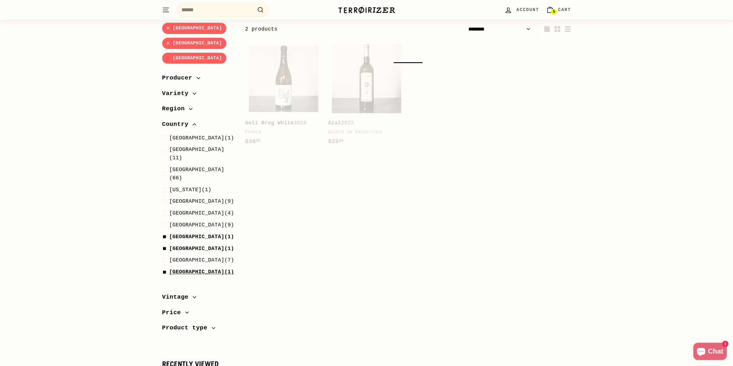
select select "******"
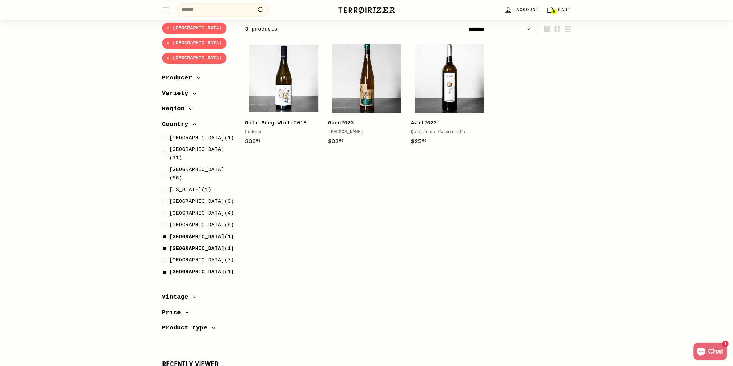
click at [183, 120] on span "Country" at bounding box center [177, 125] width 31 height 10
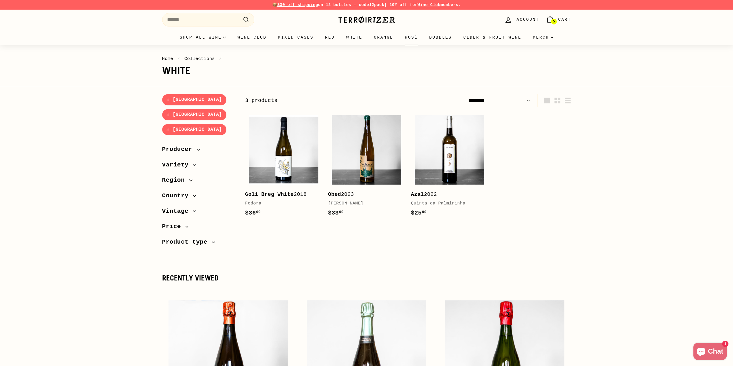
click at [406, 37] on link "Rosé" at bounding box center [411, 38] width 24 height 16
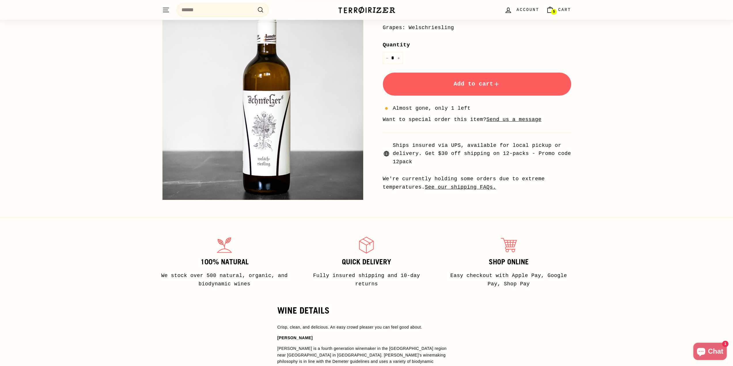
scroll to position [96, 0]
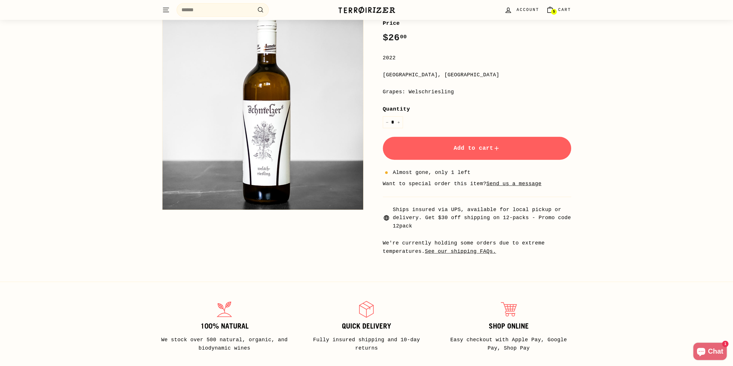
click at [459, 153] on button "Add to cart" at bounding box center [477, 148] width 188 height 23
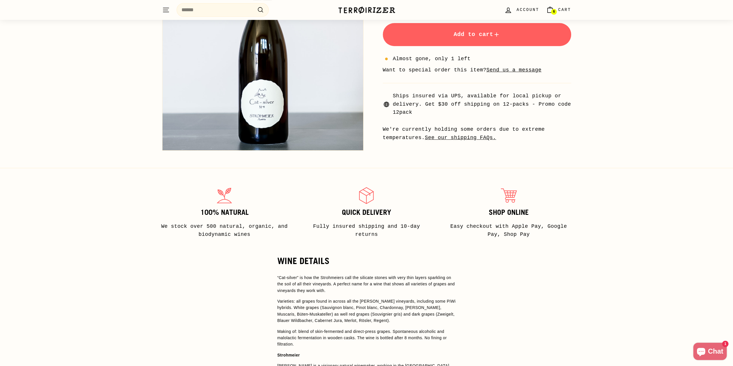
scroll to position [23, 0]
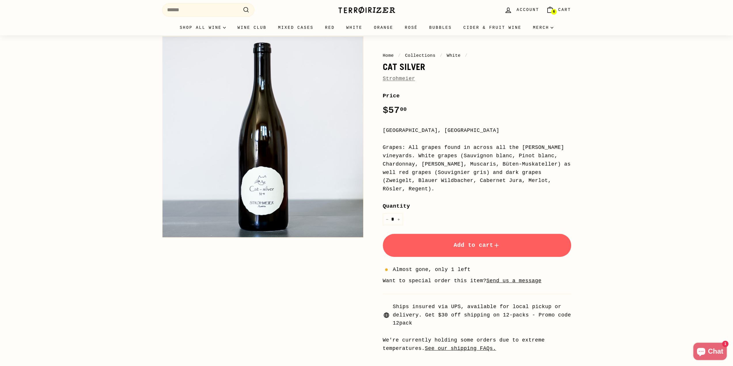
drag, startPoint x: 247, startPoint y: 123, endPoint x: 238, endPoint y: 110, distance: 16.1
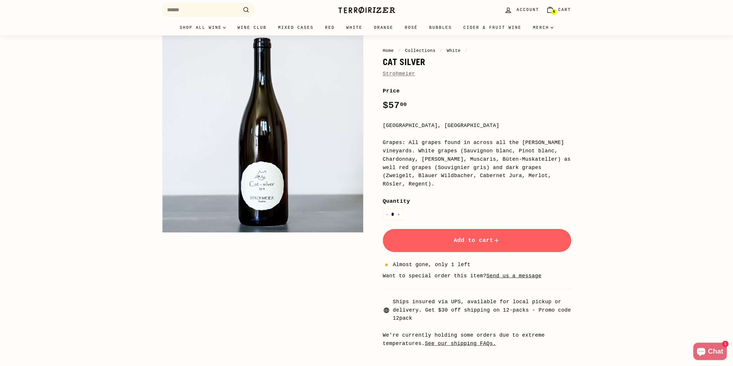
scroll to position [38, 0]
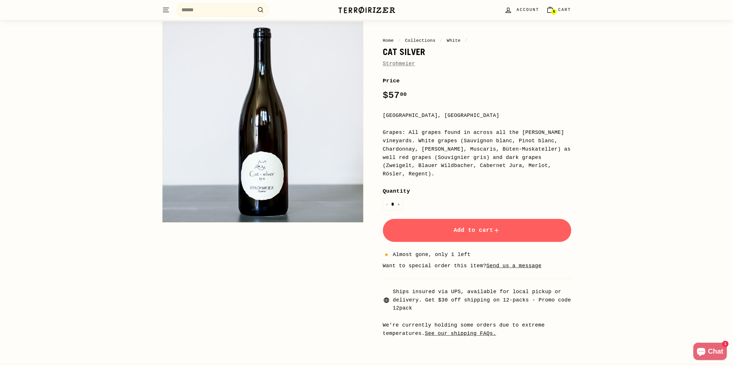
click at [468, 219] on button "Add to cart" at bounding box center [477, 230] width 188 height 23
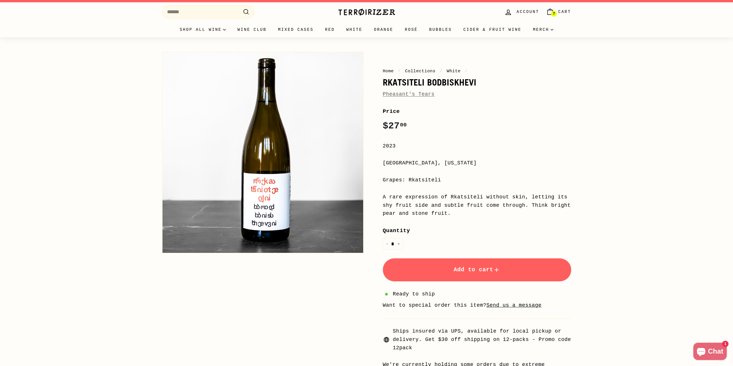
scroll to position [29, 0]
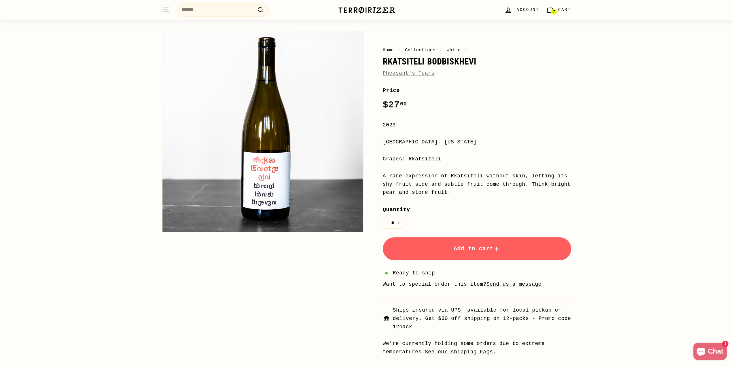
click at [457, 249] on span "Add to cart" at bounding box center [477, 248] width 47 height 7
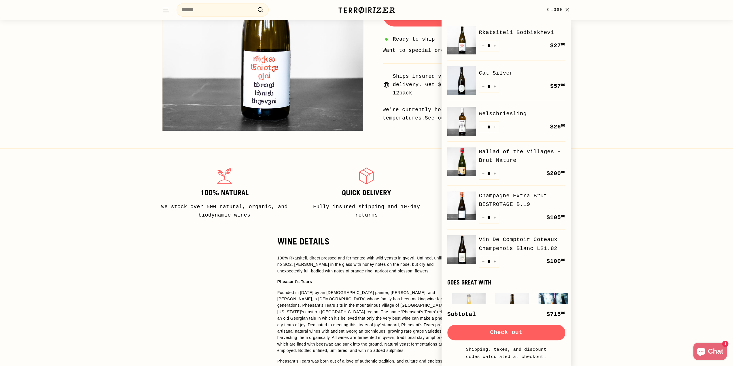
scroll to position [326, 0]
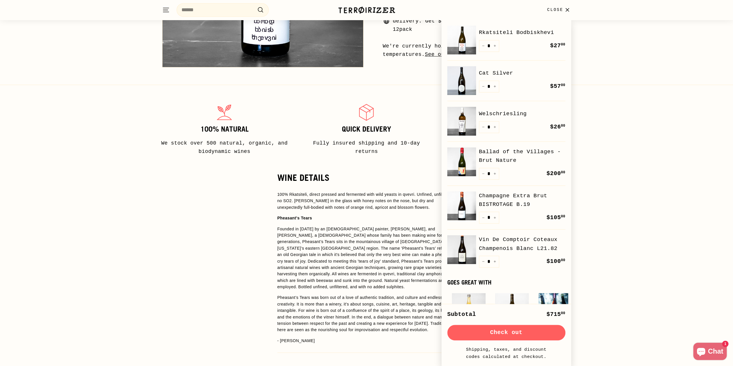
click at [270, 247] on div "WINE DETAILS 100% Rkatsiteli, direct pressed and fermented with wild yeasts in …" at bounding box center [367, 286] width 202 height 226
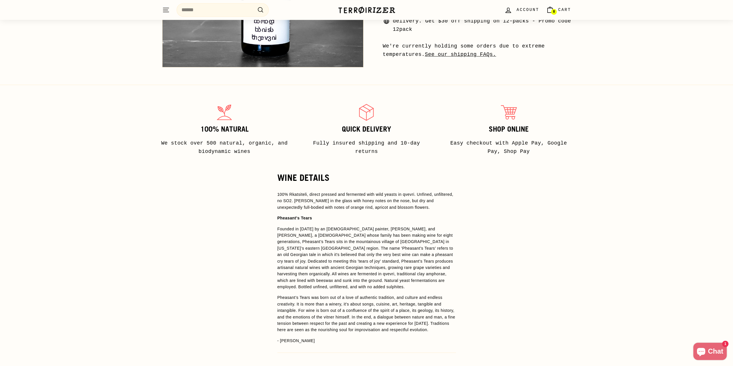
drag, startPoint x: 269, startPoint y: 237, endPoint x: 271, endPoint y: 234, distance: 3.2
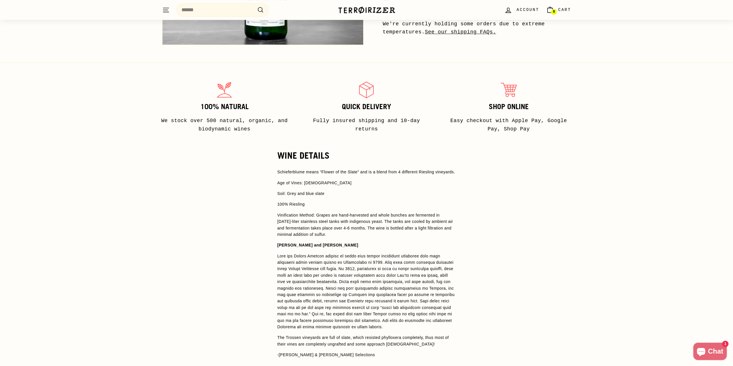
scroll to position [374, 0]
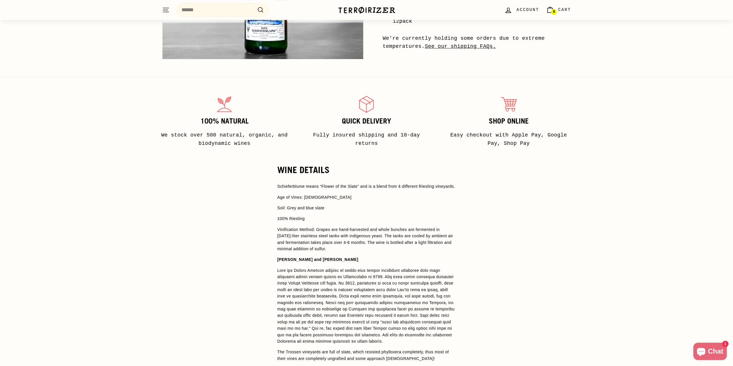
drag, startPoint x: 484, startPoint y: 287, endPoint x: 484, endPoint y: 266, distance: 20.7
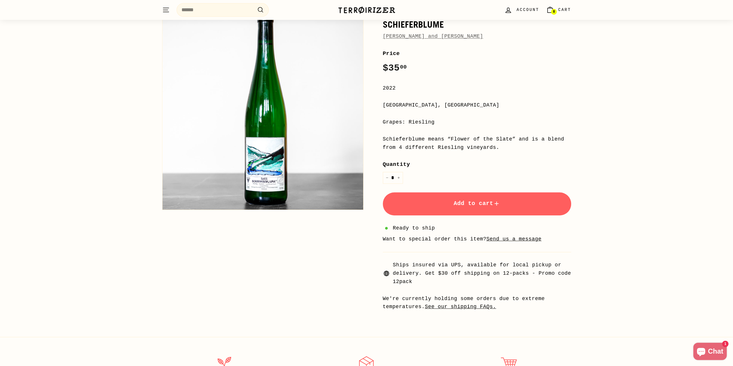
drag, startPoint x: 484, startPoint y: 251, endPoint x: 490, endPoint y: 165, distance: 86.1
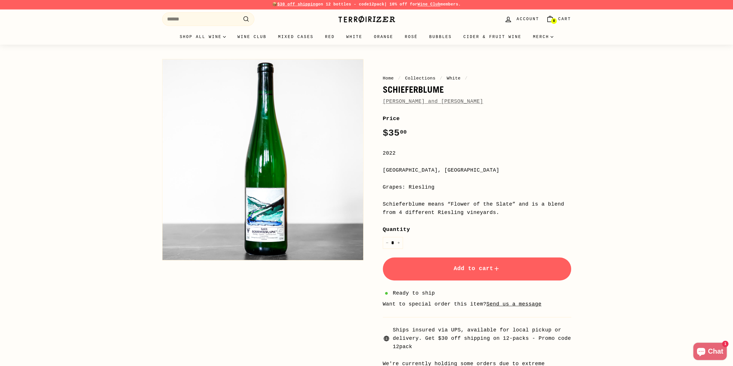
click at [470, 260] on button "Add to cart" at bounding box center [477, 268] width 188 height 23
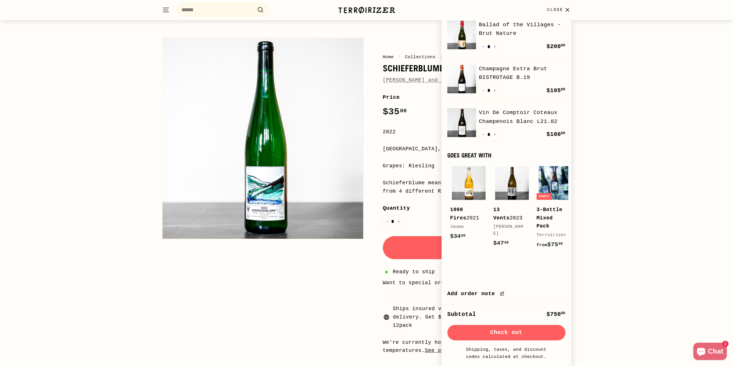
scroll to position [58, 0]
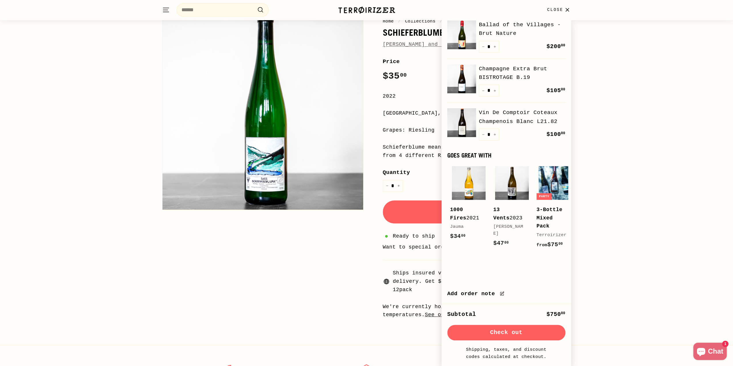
drag, startPoint x: 384, startPoint y: 179, endPoint x: 383, endPoint y: 175, distance: 3.5
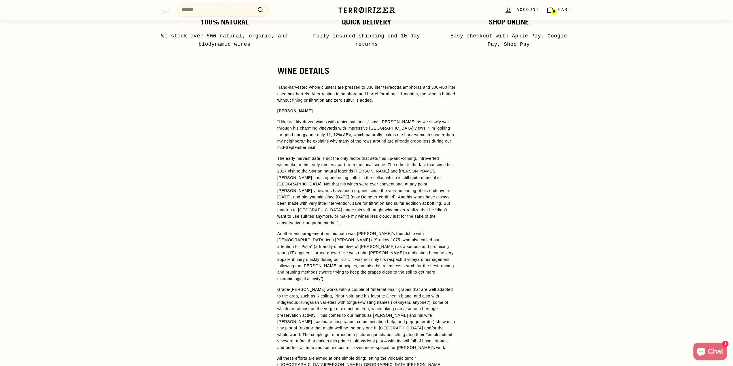
scroll to position [461, 0]
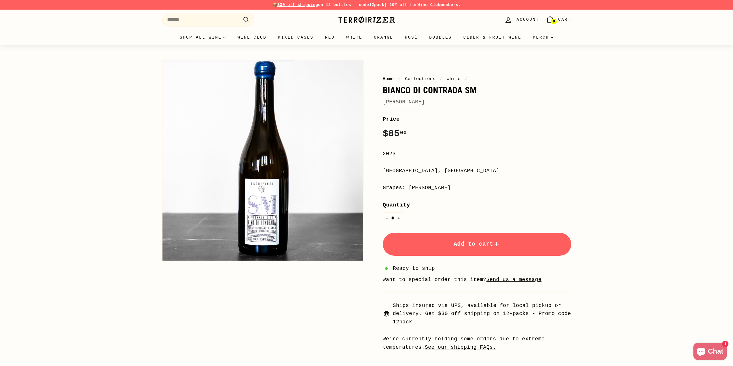
click at [479, 243] on span "Add to cart" at bounding box center [477, 244] width 47 height 7
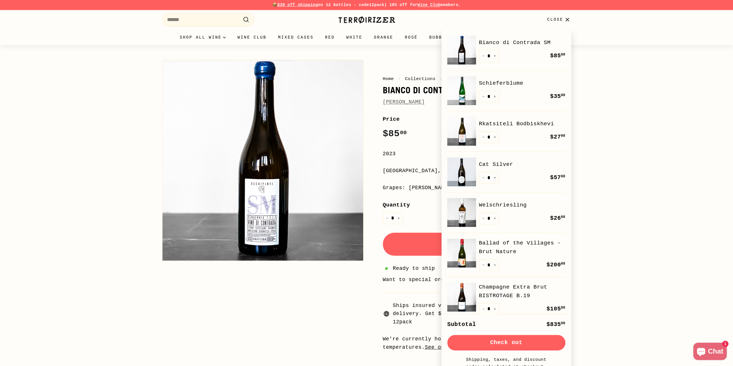
click at [401, 109] on div "Home / Collections / White / [PERSON_NAME] di [PERSON_NAME] [PERSON_NAME] Price…" at bounding box center [470, 204] width 201 height 295
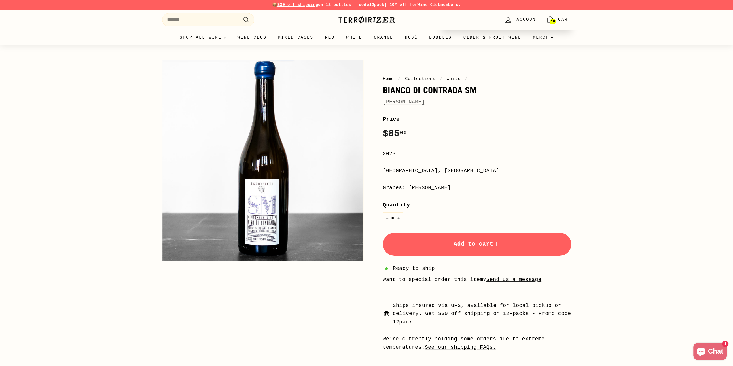
click at [406, 103] on link "[PERSON_NAME]" at bounding box center [404, 102] width 42 height 6
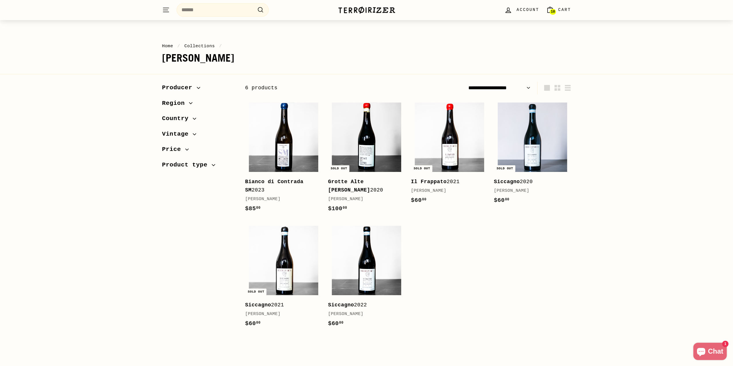
scroll to position [38, 0]
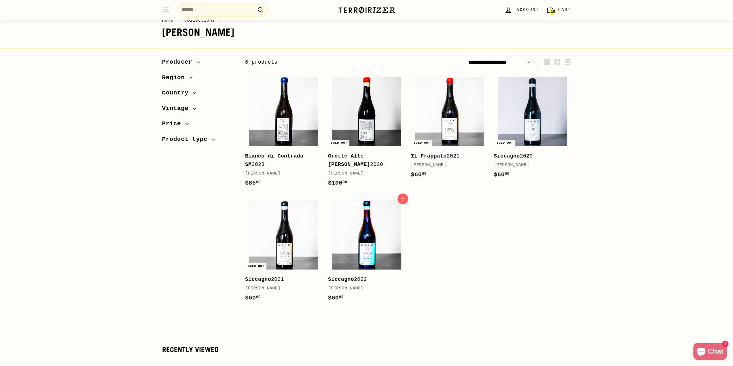
click at [358, 233] on img at bounding box center [366, 234] width 69 height 69
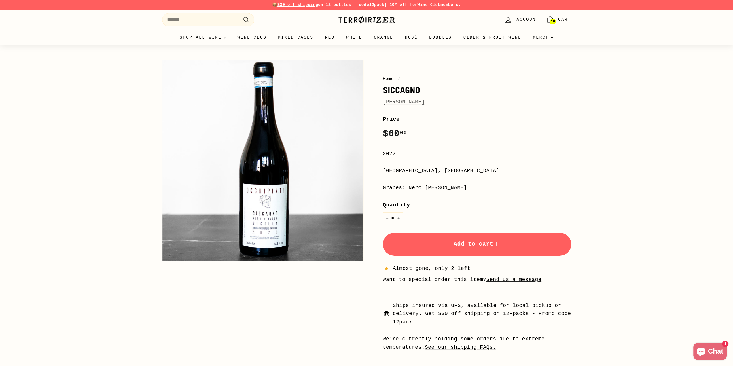
click at [478, 245] on span "Add to cart" at bounding box center [477, 244] width 47 height 7
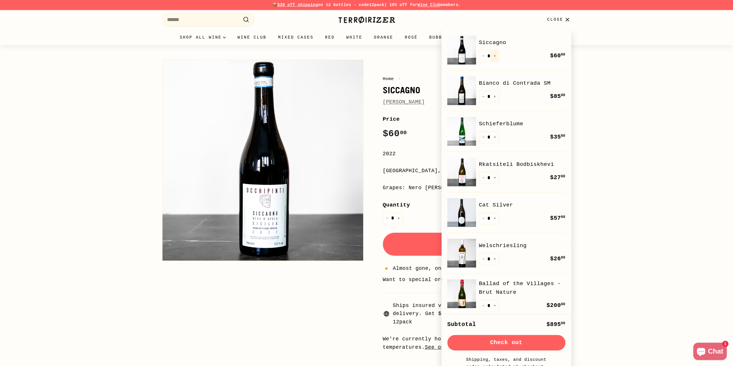
click at [497, 55] on button "+" at bounding box center [495, 56] width 9 height 12
type input "*"
click at [629, 133] on div "Home / Siccagno Arianna Occhipinti Home / Siccagno Arianna Occhipinti Price Reg…" at bounding box center [366, 202] width 733 height 315
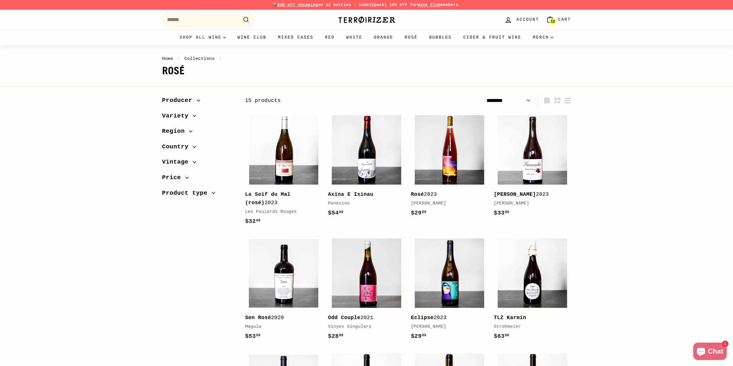
select select "******"
click at [387, 39] on link "Orange" at bounding box center [383, 38] width 31 height 16
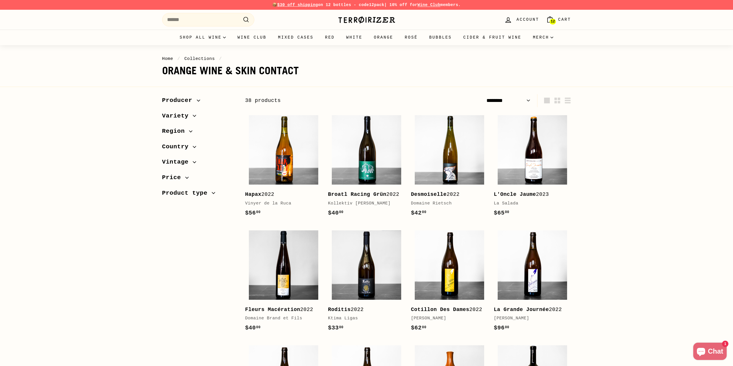
select select "******"
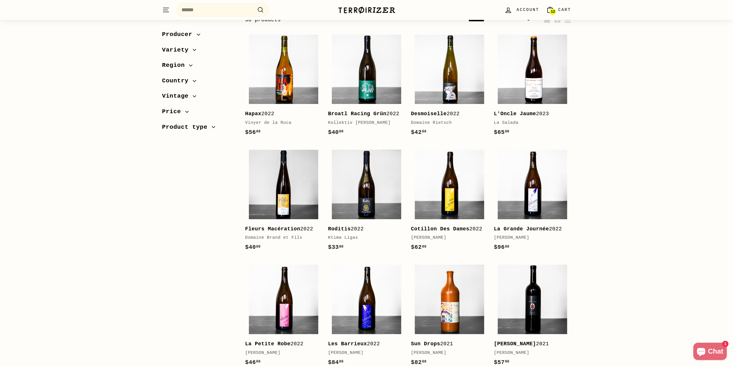
scroll to position [86, 0]
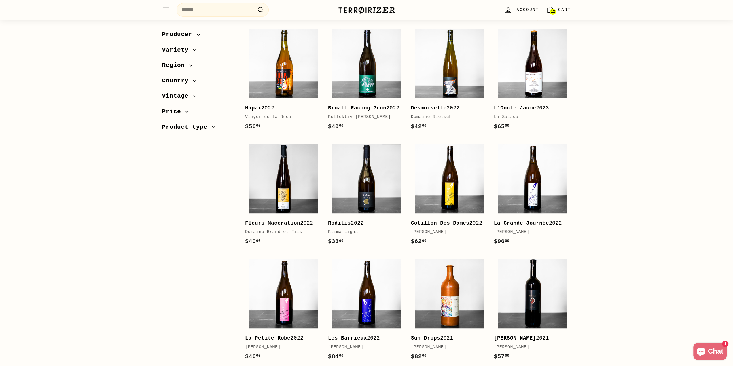
click at [173, 79] on span "Country" at bounding box center [177, 81] width 31 height 10
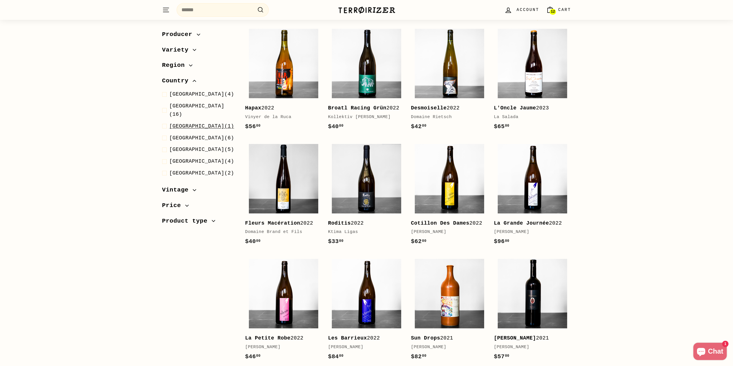
click at [192, 122] on span "[GEOGRAPHIC_DATA] (1)" at bounding box center [201, 126] width 65 height 8
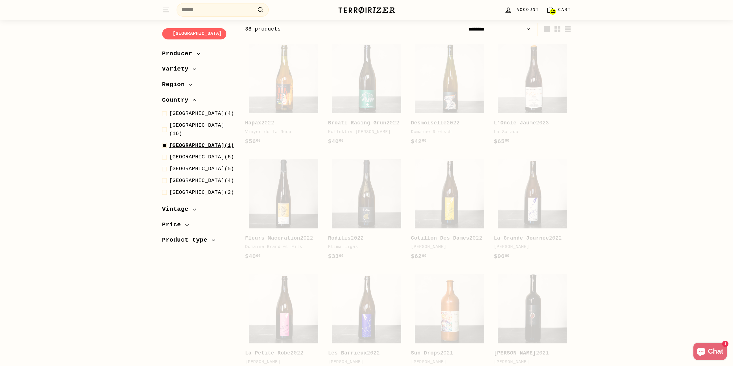
select select "******"
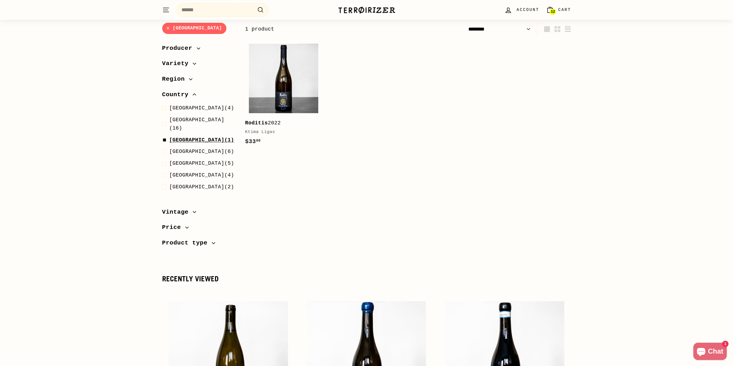
click at [177, 137] on span "Greece" at bounding box center [196, 140] width 55 height 6
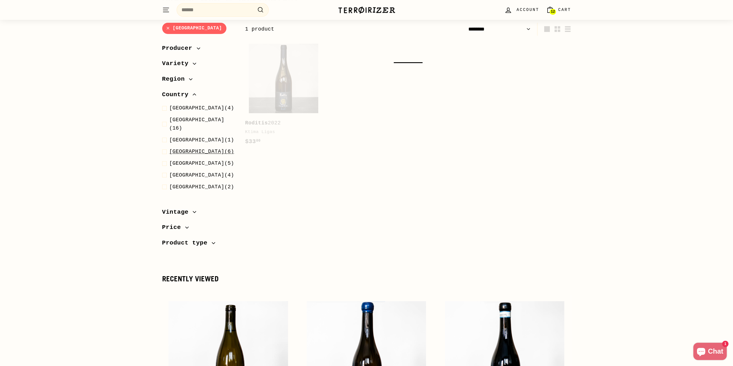
select select "******"
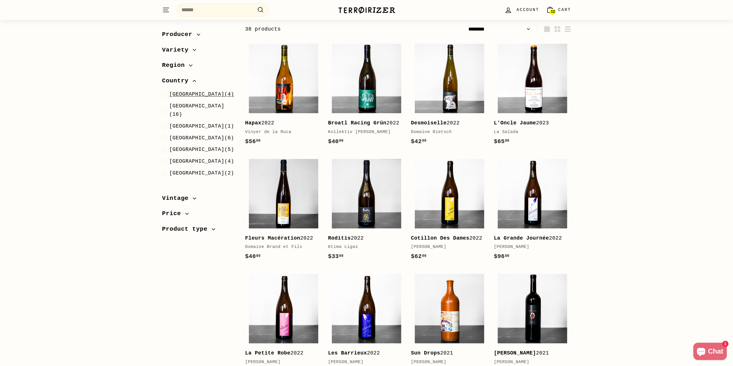
click at [185, 92] on span "[GEOGRAPHIC_DATA]" at bounding box center [196, 94] width 55 height 6
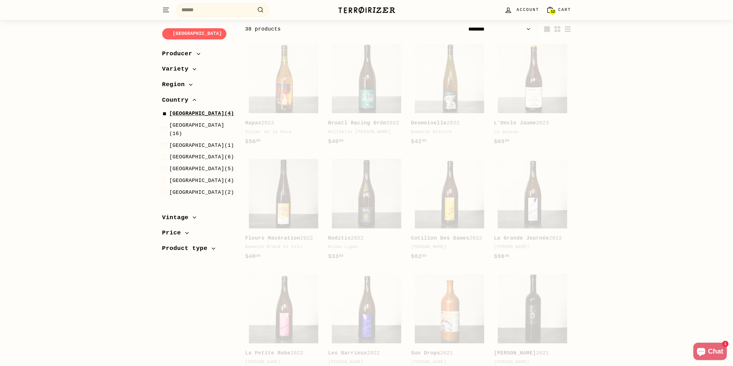
select select "******"
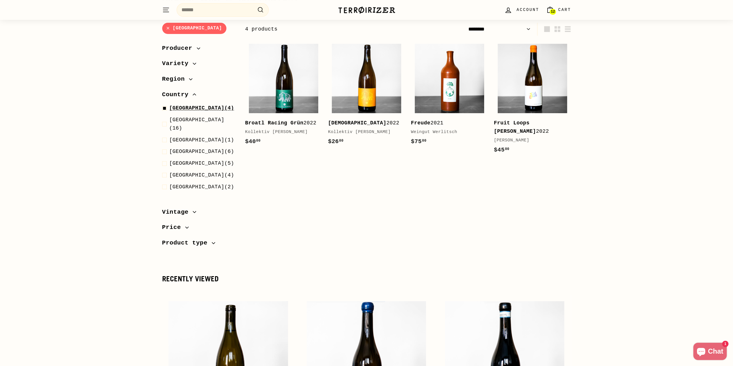
click at [187, 111] on span "Austria (4)" at bounding box center [201, 108] width 65 height 8
select select "******"
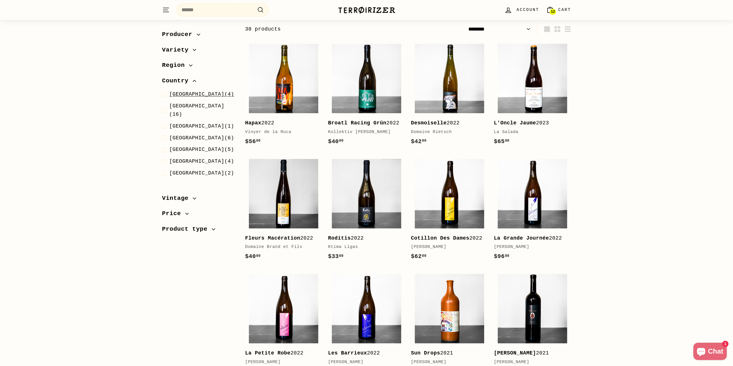
click at [187, 94] on span "[GEOGRAPHIC_DATA]" at bounding box center [196, 94] width 55 height 6
select select "******"
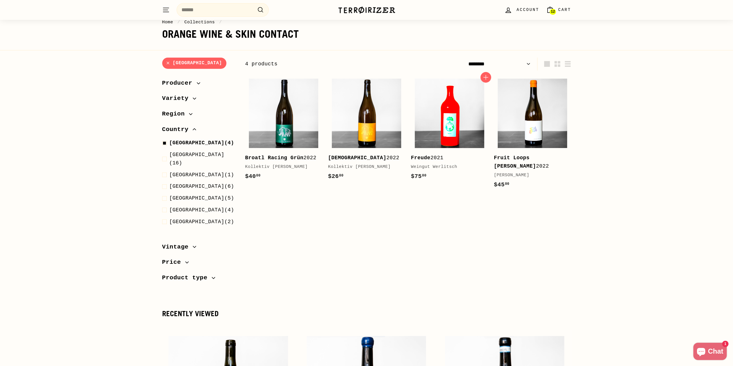
scroll to position [33, 0]
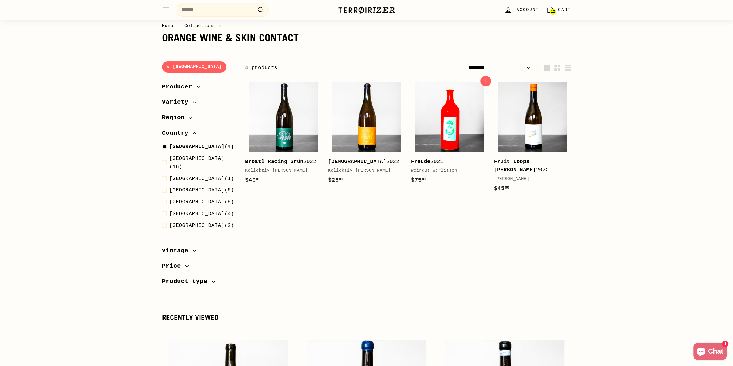
click at [444, 128] on img at bounding box center [449, 116] width 69 height 69
select select "******"
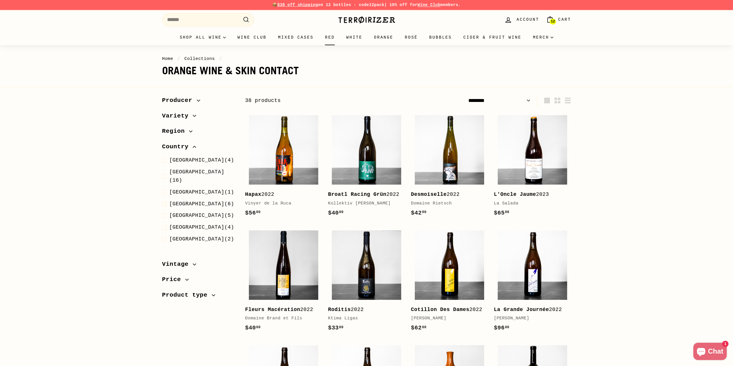
click at [334, 39] on link "Red" at bounding box center [329, 38] width 21 height 16
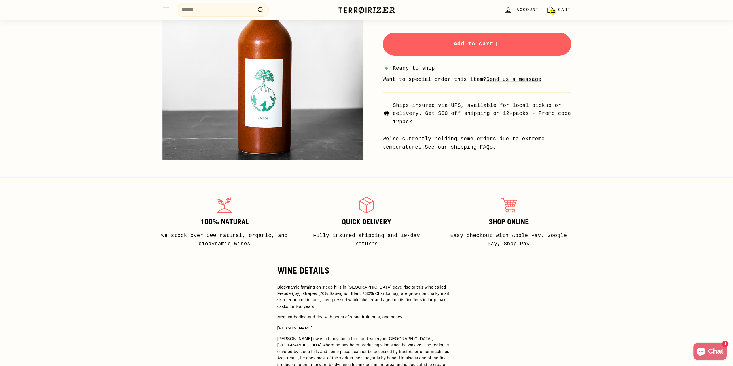
scroll to position [240, 0]
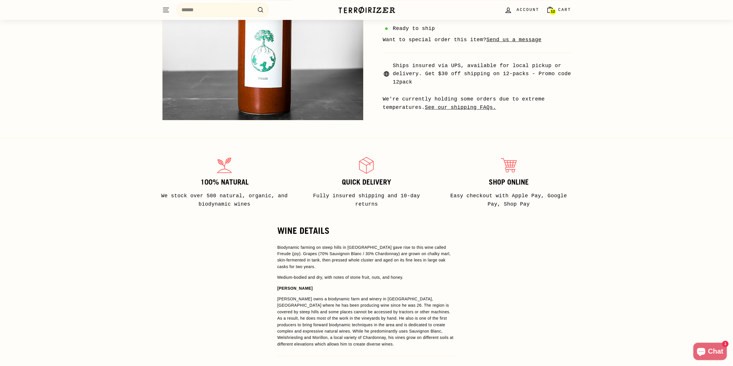
drag, startPoint x: 277, startPoint y: 143, endPoint x: 273, endPoint y: 140, distance: 4.7
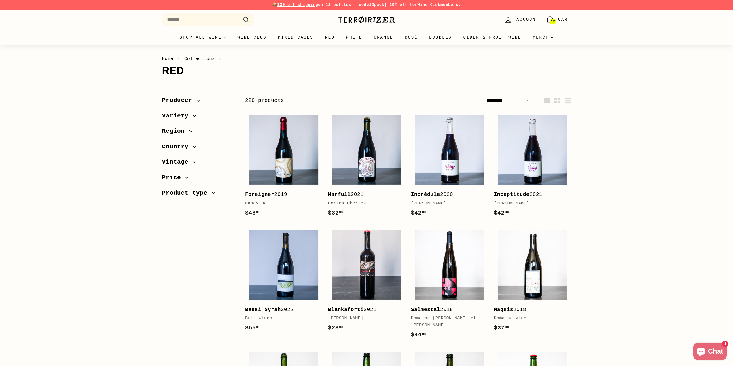
select select "******"
click at [193, 149] on span "Country" at bounding box center [199, 147] width 74 height 10
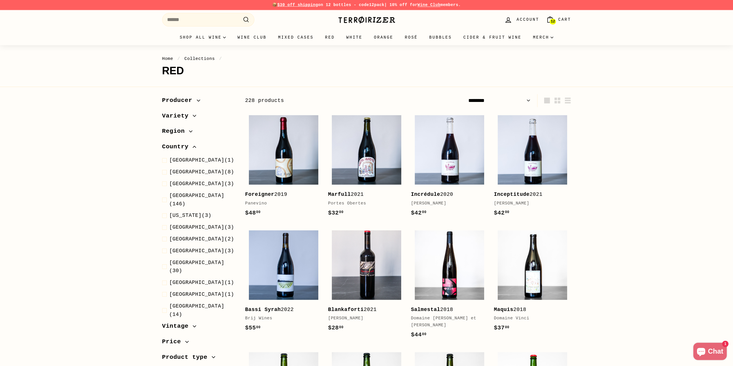
click at [189, 115] on span "Variety" at bounding box center [177, 116] width 31 height 10
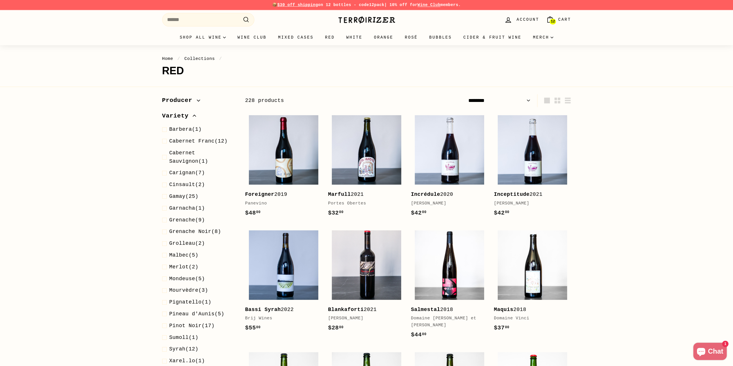
click at [189, 115] on span "Variety" at bounding box center [177, 116] width 31 height 10
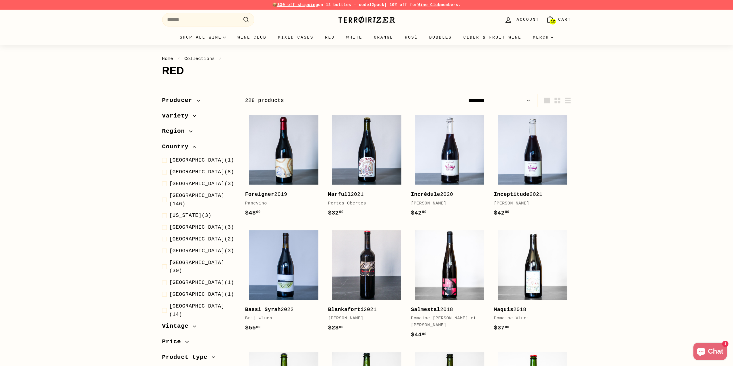
click at [187, 259] on span "Italy (30)" at bounding box center [202, 267] width 67 height 17
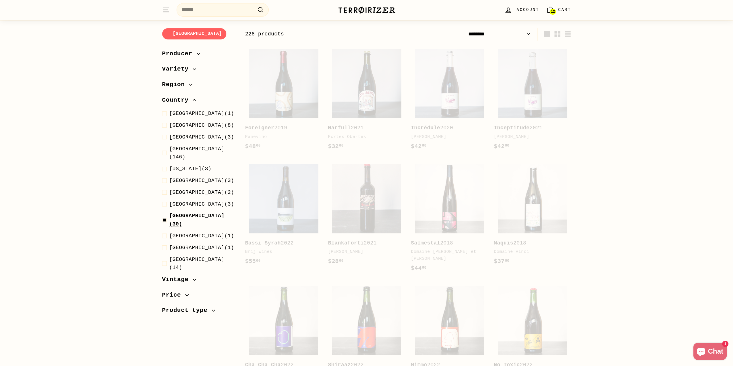
scroll to position [71, 0]
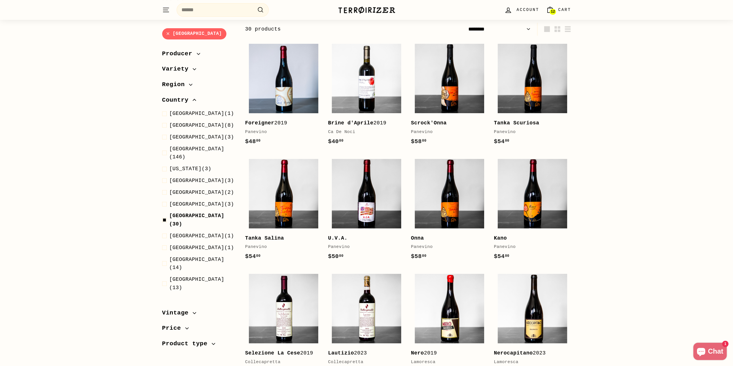
click at [188, 96] on span "Country" at bounding box center [177, 100] width 31 height 10
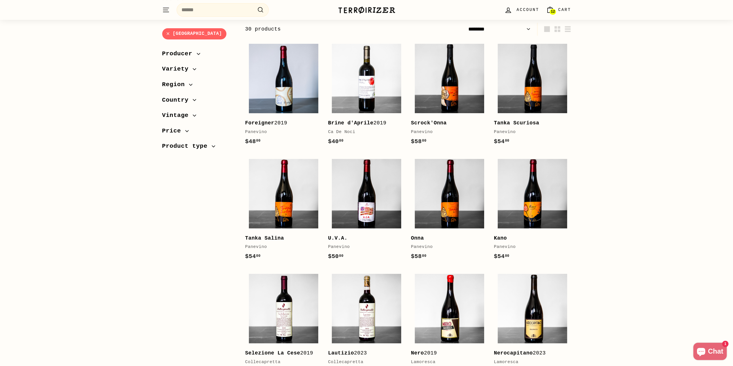
click at [191, 67] on span "Variety" at bounding box center [199, 69] width 74 height 10
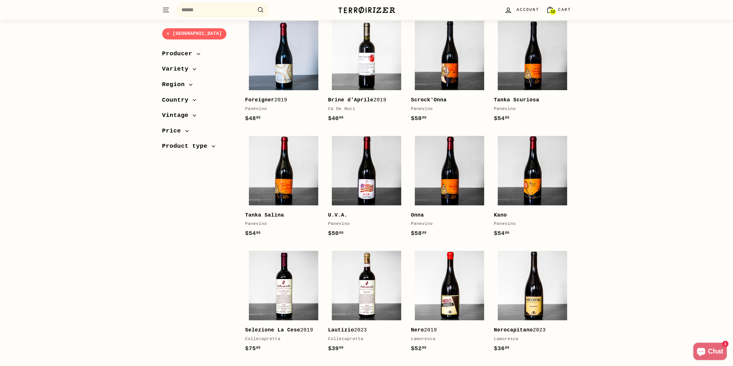
scroll to position [129, 0]
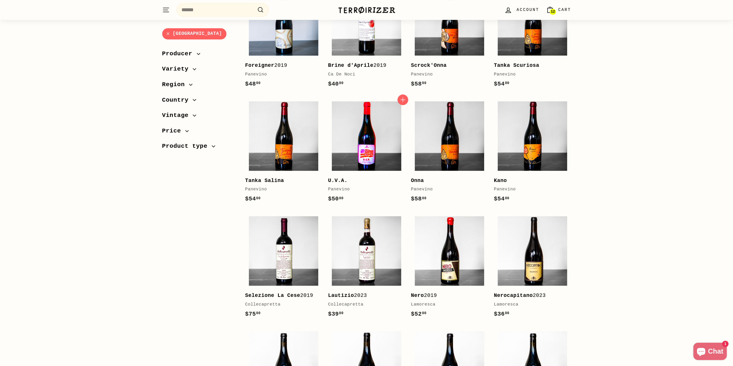
click at [368, 141] on img at bounding box center [366, 135] width 69 height 69
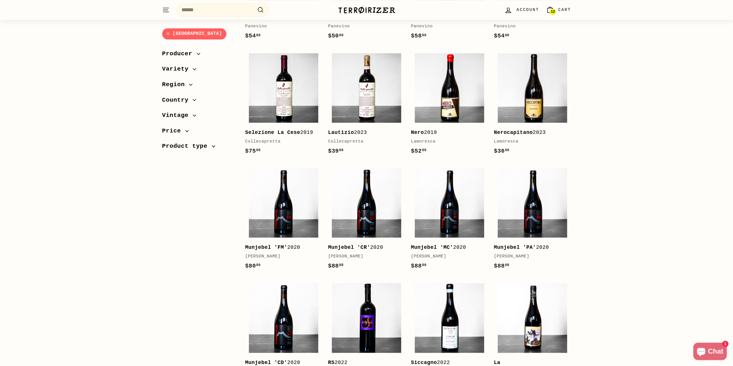
scroll to position [292, 0]
click at [597, 282] on div "Italy Sort Featured Best selling Alphabetically, A-Z Alphabetically, Z-A Price,…" at bounding box center [366, 287] width 733 height 970
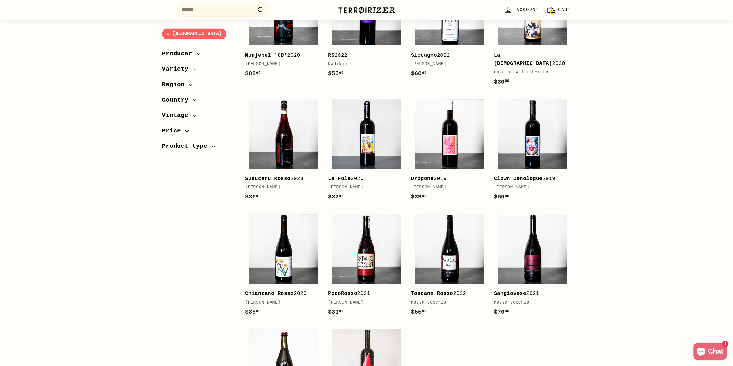
scroll to position [0, 0]
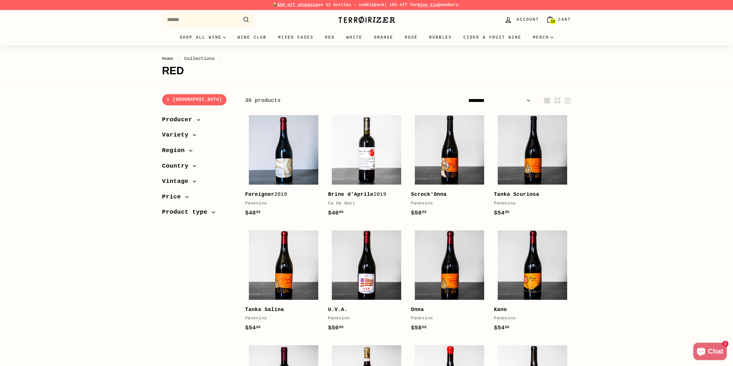
drag, startPoint x: 509, startPoint y: 255, endPoint x: 525, endPoint y: 101, distance: 154.4
click at [522, 101] on select "**********" at bounding box center [499, 100] width 67 height 13
select select "**********"
click at [466, 94] on select "**********" at bounding box center [499, 100] width 67 height 13
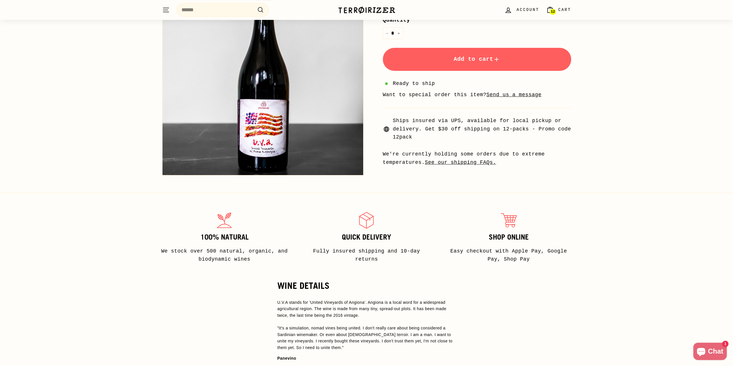
scroll to position [211, 0]
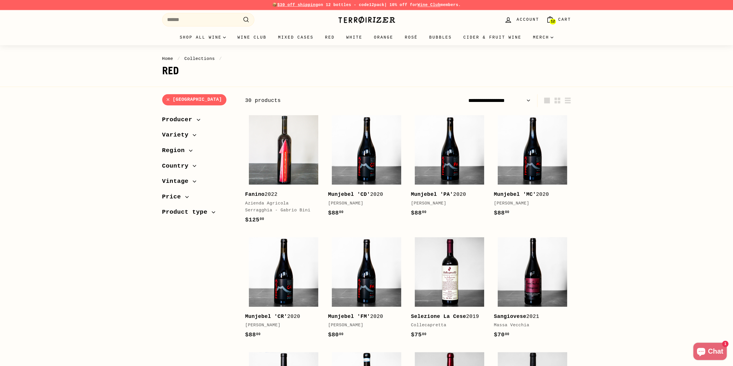
click at [190, 153] on span "Region" at bounding box center [199, 151] width 74 height 10
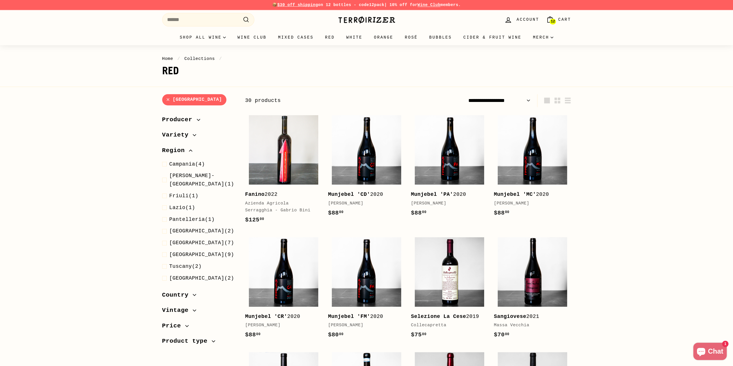
click at [190, 151] on icon "button" at bounding box center [190, 150] width 3 height 3
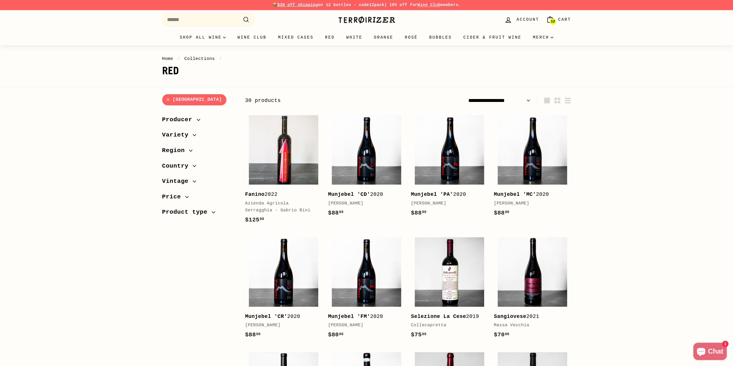
click at [187, 160] on button "Country" at bounding box center [199, 168] width 74 height 16
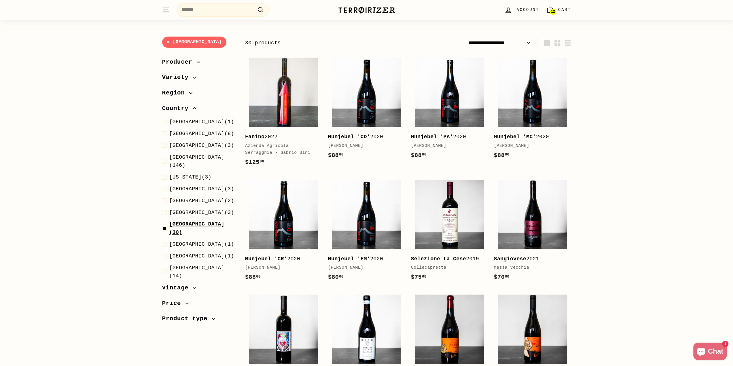
click at [183, 221] on span "[GEOGRAPHIC_DATA]" at bounding box center [196, 224] width 55 height 6
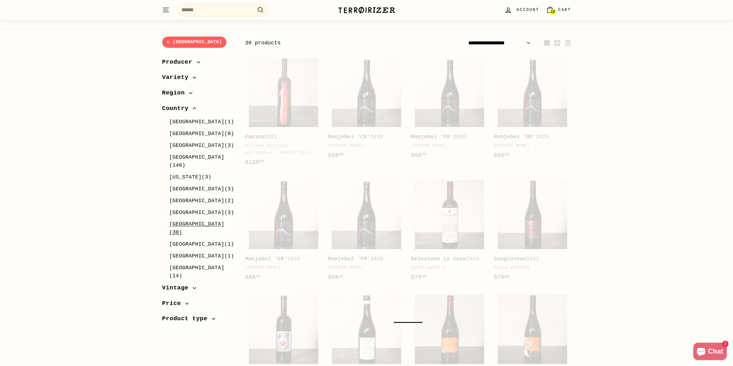
scroll to position [71, 0]
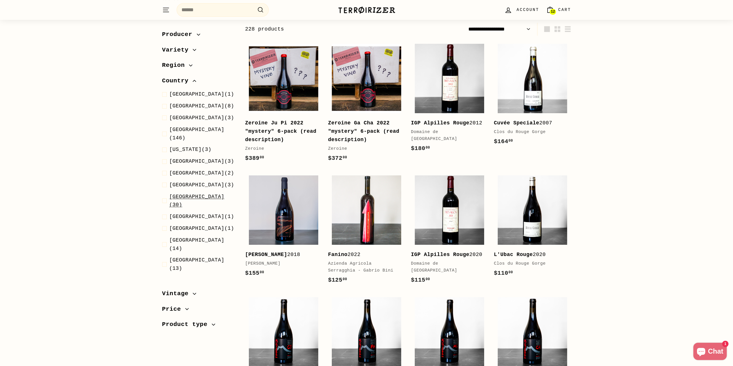
click at [190, 193] on span "Italy (30)" at bounding box center [202, 201] width 67 height 17
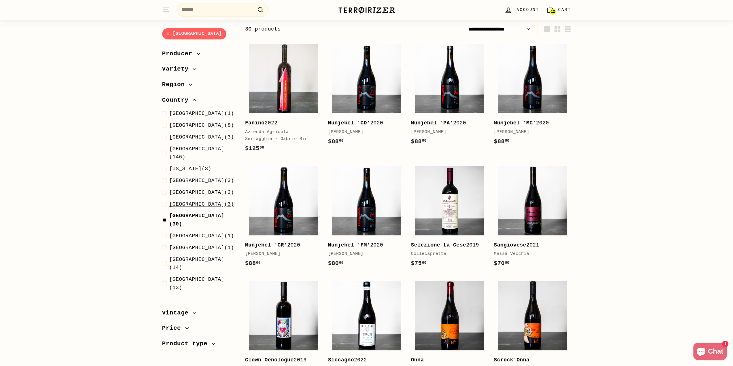
click at [191, 200] on span "Hungary (3)" at bounding box center [201, 204] width 65 height 8
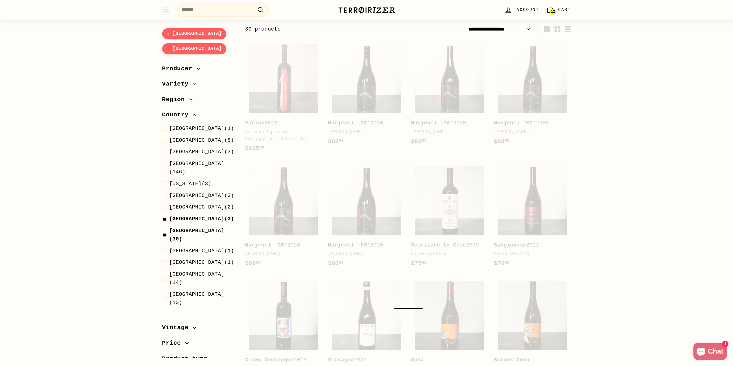
click at [187, 227] on span "Italy (30)" at bounding box center [202, 235] width 67 height 17
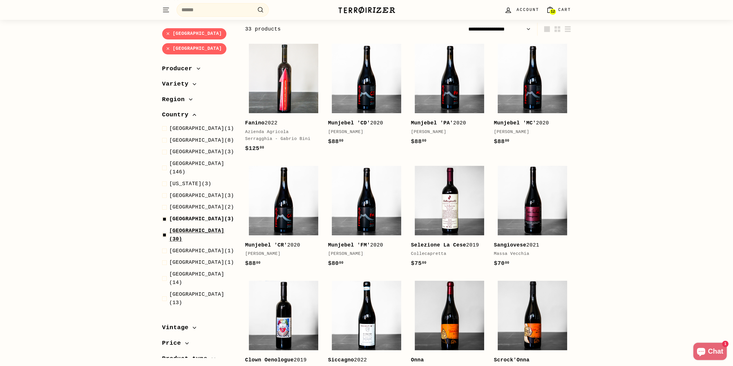
click at [185, 227] on span "Italy (30)" at bounding box center [202, 235] width 67 height 17
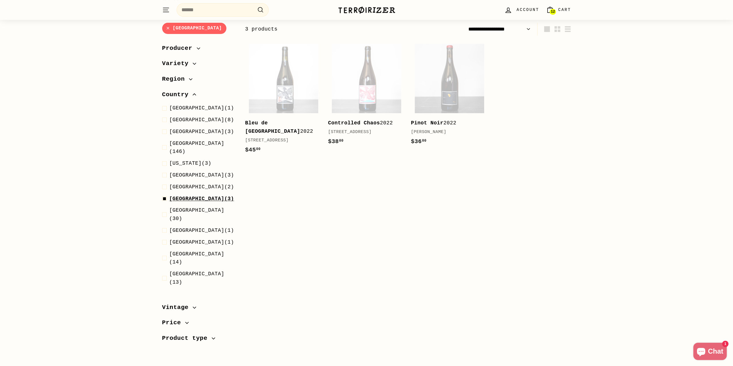
click at [171, 196] on span "Hungary" at bounding box center [196, 199] width 55 height 6
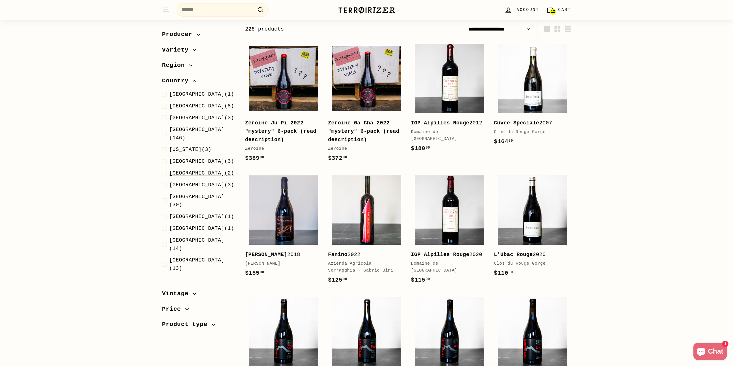
click at [190, 169] on span "Greece (2)" at bounding box center [201, 173] width 65 height 8
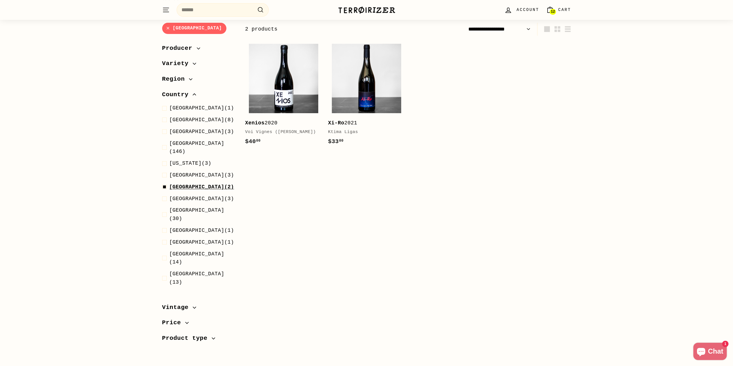
click at [187, 183] on span "Greece (2)" at bounding box center [201, 187] width 65 height 8
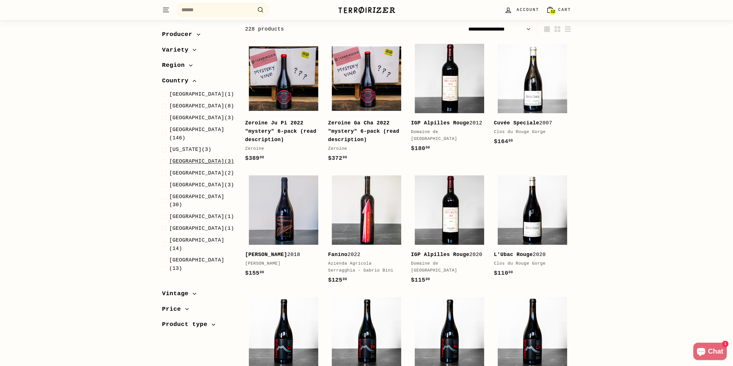
click at [194, 157] on span "Germany (3)" at bounding box center [201, 161] width 65 height 8
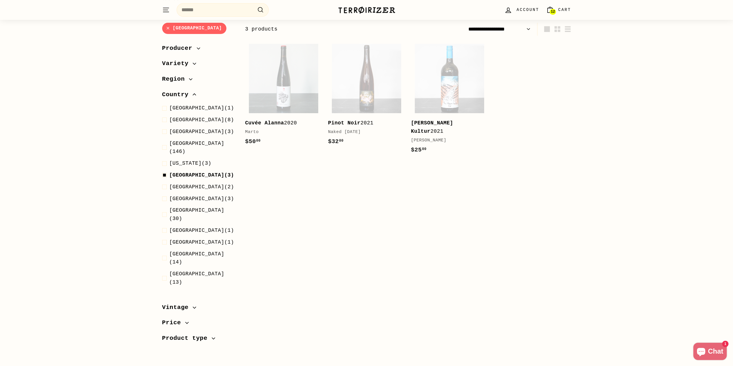
click at [187, 172] on ul "Australia (1) Austria (8) Czech Republic (3) France (146) Georgia Germany Greece" at bounding box center [199, 195] width 74 height 183
click at [187, 172] on span "[GEOGRAPHIC_DATA]" at bounding box center [196, 175] width 55 height 6
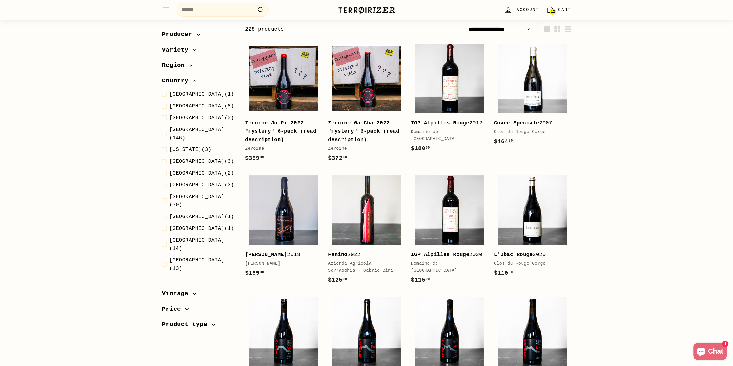
click at [203, 114] on span "Czech Republic (3)" at bounding box center [201, 118] width 65 height 8
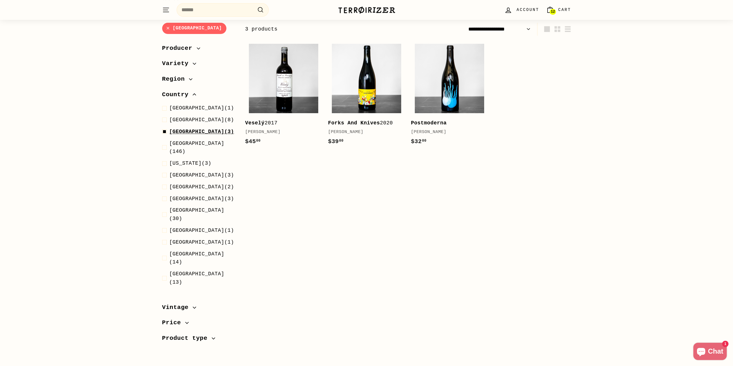
click at [212, 131] on span "Czech Republic (3)" at bounding box center [201, 132] width 65 height 8
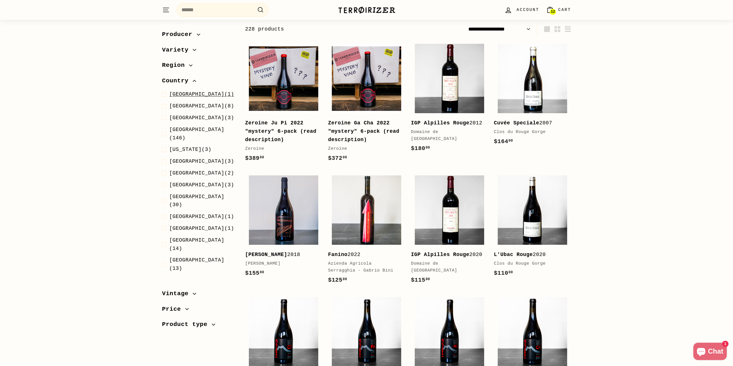
click at [195, 94] on span "[GEOGRAPHIC_DATA]" at bounding box center [196, 94] width 55 height 6
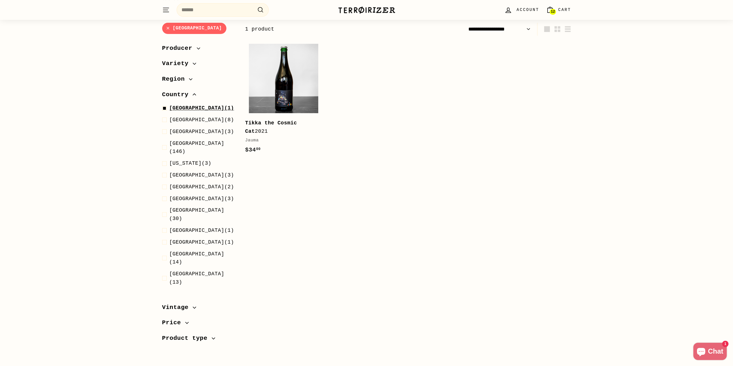
click at [198, 109] on span "Australia (1)" at bounding box center [201, 108] width 65 height 8
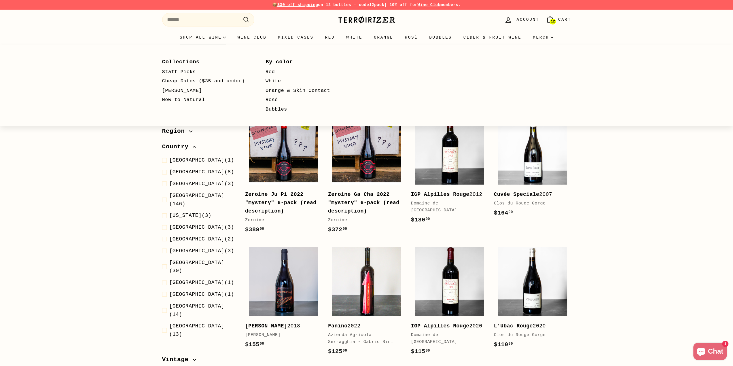
click at [212, 37] on summary "Shop all wine" at bounding box center [203, 38] width 58 height 16
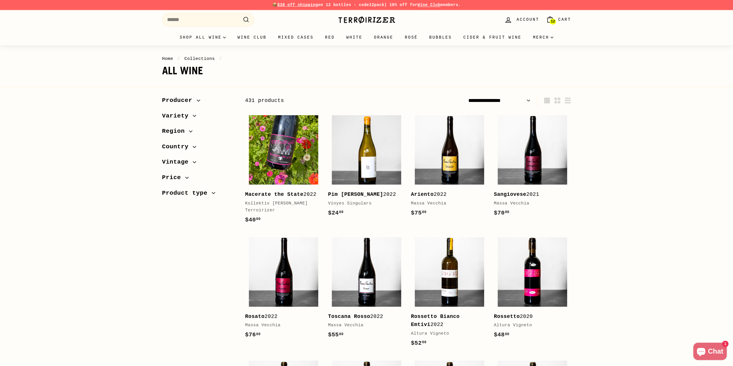
click at [518, 102] on select "**********" at bounding box center [499, 100] width 67 height 13
select select "**********"
click at [466, 94] on select "**********" at bounding box center [499, 100] width 67 height 13
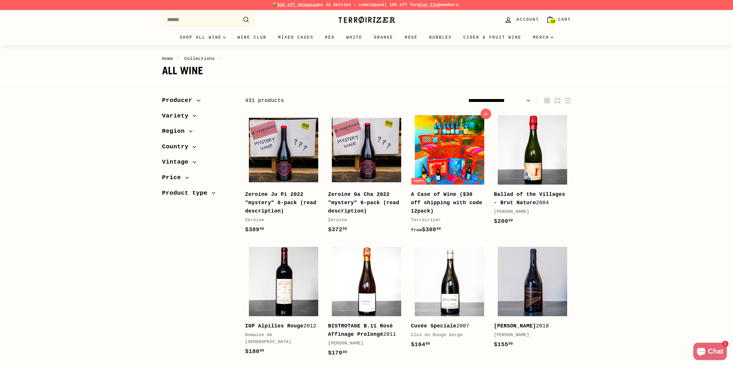
click at [440, 168] on img at bounding box center [449, 149] width 69 height 69
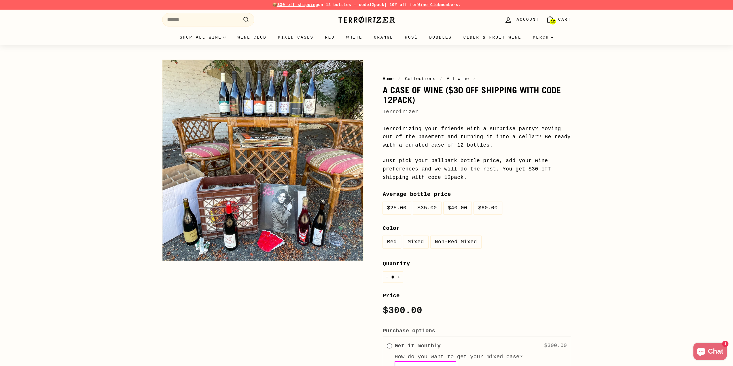
click at [475, 204] on label "$60.00" at bounding box center [488, 208] width 28 height 12
click at [391, 203] on label "$25.00" at bounding box center [397, 208] width 28 height 12
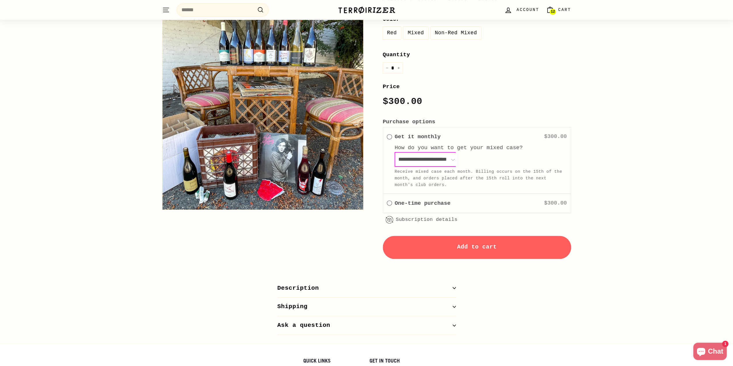
scroll to position [269, 0]
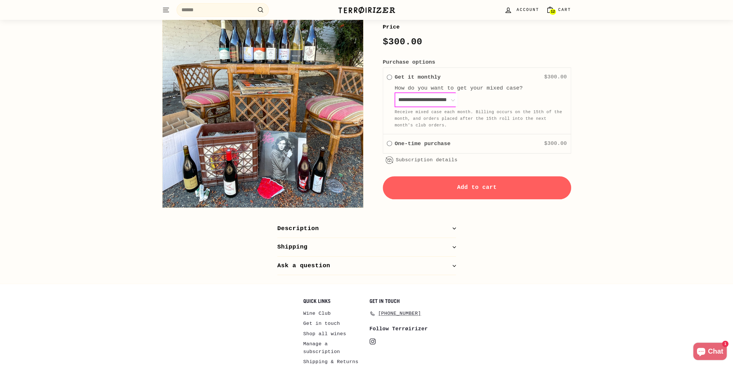
click at [300, 252] on button "Shipping" at bounding box center [366, 247] width 179 height 19
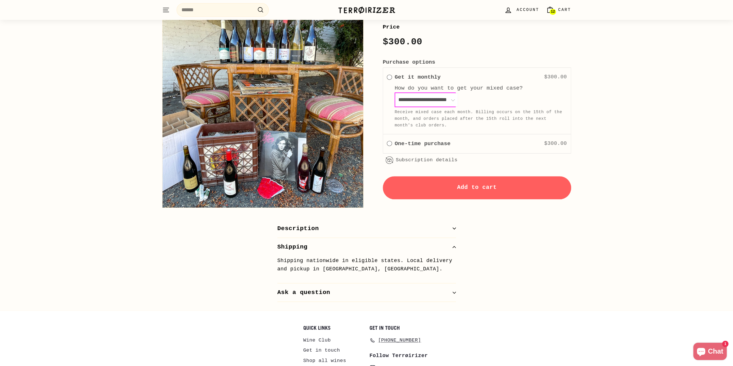
click at [307, 224] on button "Description" at bounding box center [366, 228] width 179 height 19
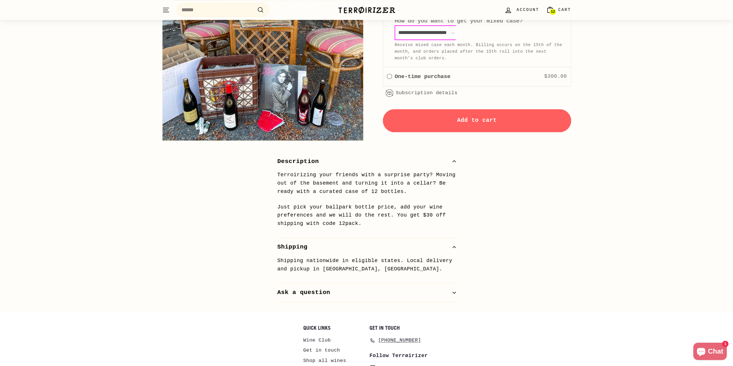
click at [308, 307] on div "Pause slideshow Play slideshow 📦 $30 off shipping on 12 bottles - code 12pack |…" at bounding box center [366, 58] width 733 height 789
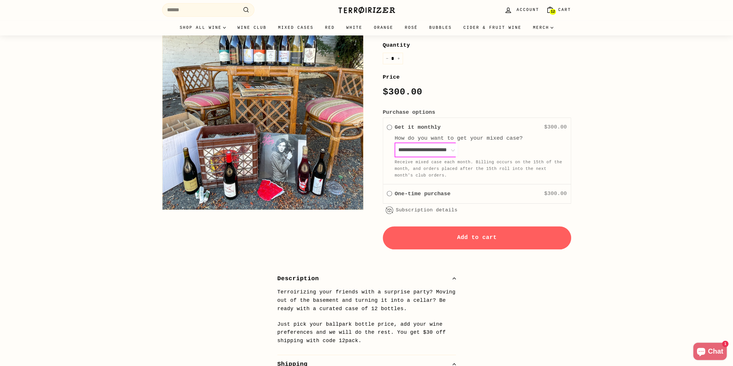
scroll to position [0, 0]
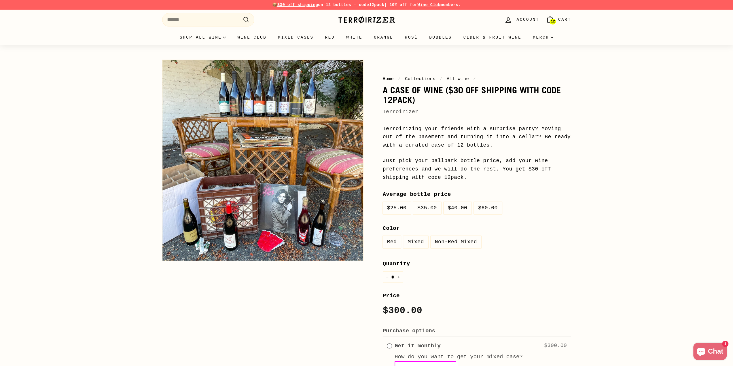
drag, startPoint x: 224, startPoint y: 261, endPoint x: 183, endPoint y: 79, distance: 186.6
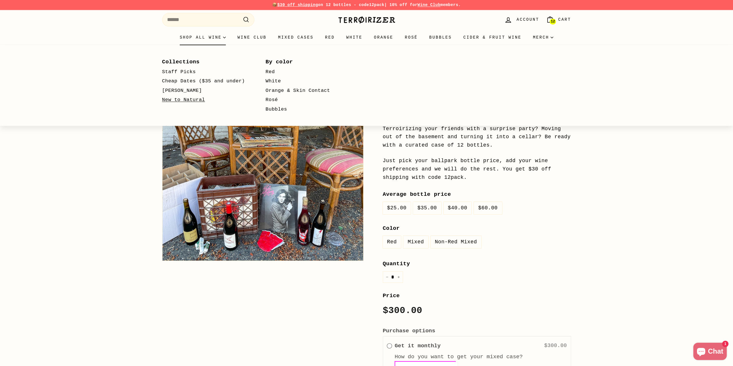
click at [193, 100] on link "New to Natural" at bounding box center [205, 100] width 87 height 10
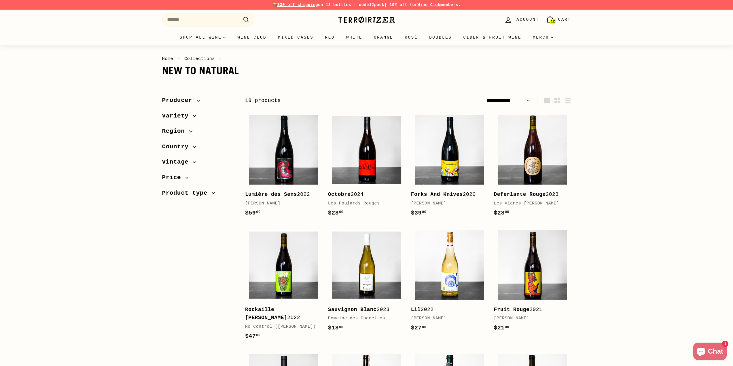
select select "**********"
drag, startPoint x: 147, startPoint y: 223, endPoint x: 201, endPoint y: 73, distance: 160.2
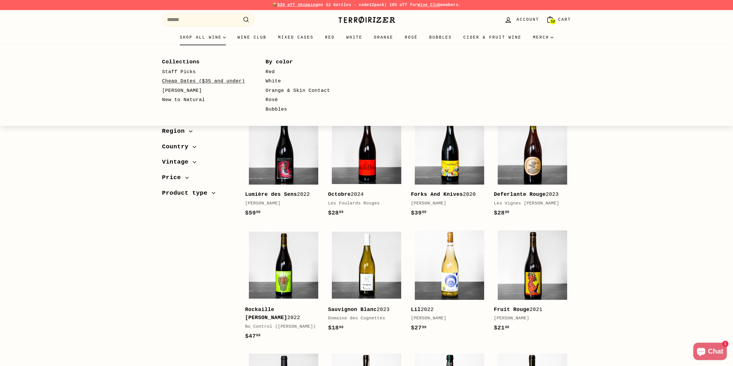
click at [208, 80] on link "Cheap Dates ($35 and under)" at bounding box center [205, 82] width 87 height 10
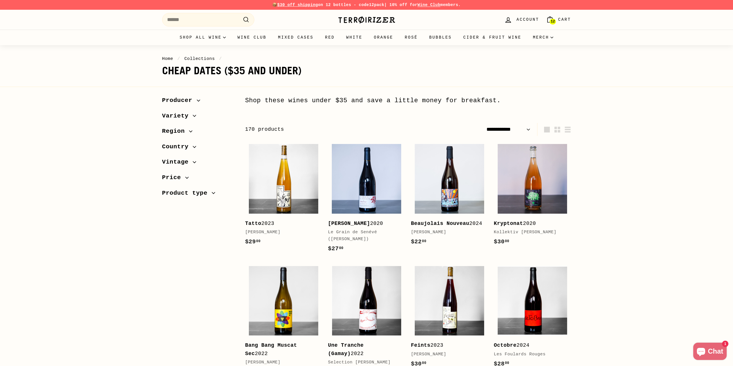
select select "**********"
click at [562, 22] on span "Cart" at bounding box center [564, 19] width 13 height 6
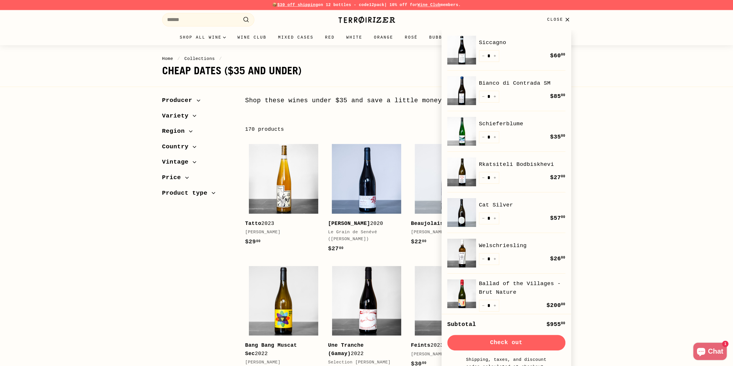
click at [562, 22] on span "Close" at bounding box center [555, 19] width 16 height 6
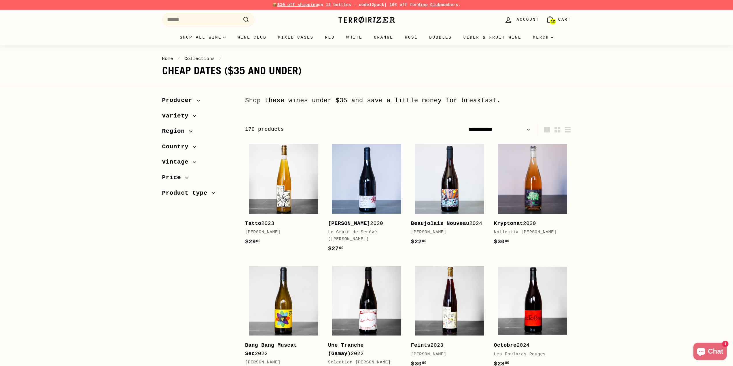
click at [565, 20] on span "Cart" at bounding box center [564, 19] width 13 height 6
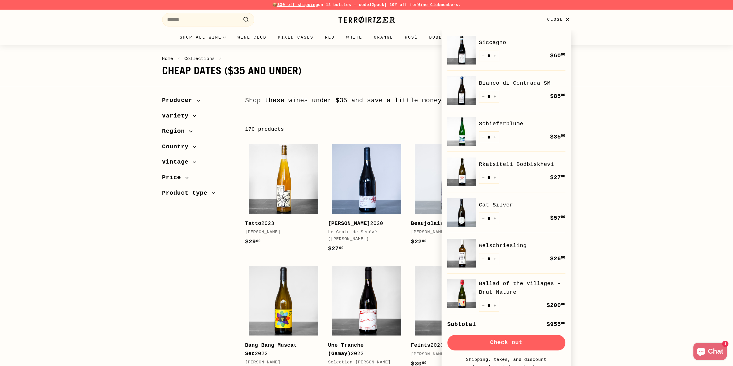
click at [535, 341] on button "Check out" at bounding box center [506, 343] width 118 height 16
